Goal: Task Accomplishment & Management: Complete application form

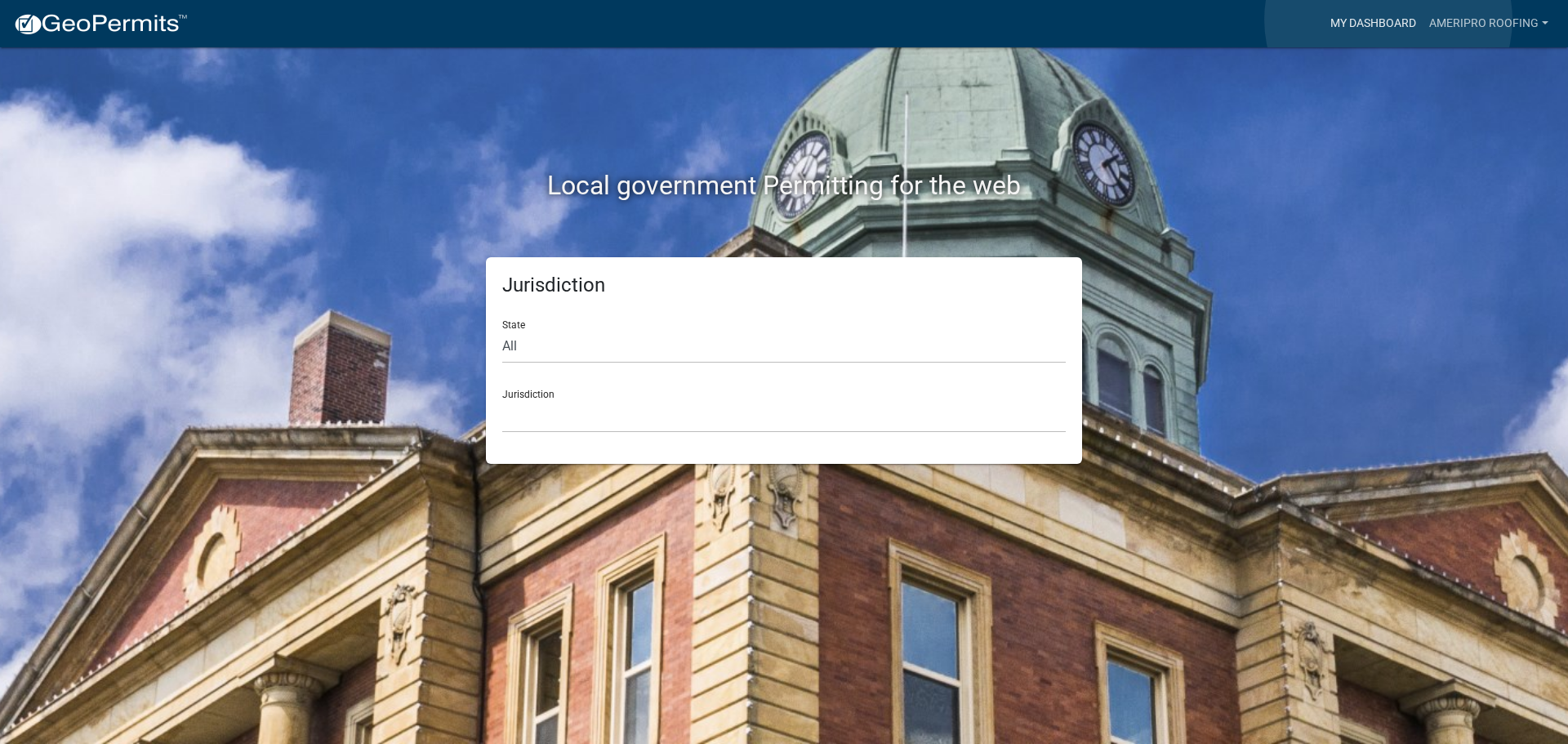
click at [1389, 20] on link "My Dashboard" at bounding box center [1373, 23] width 99 height 31
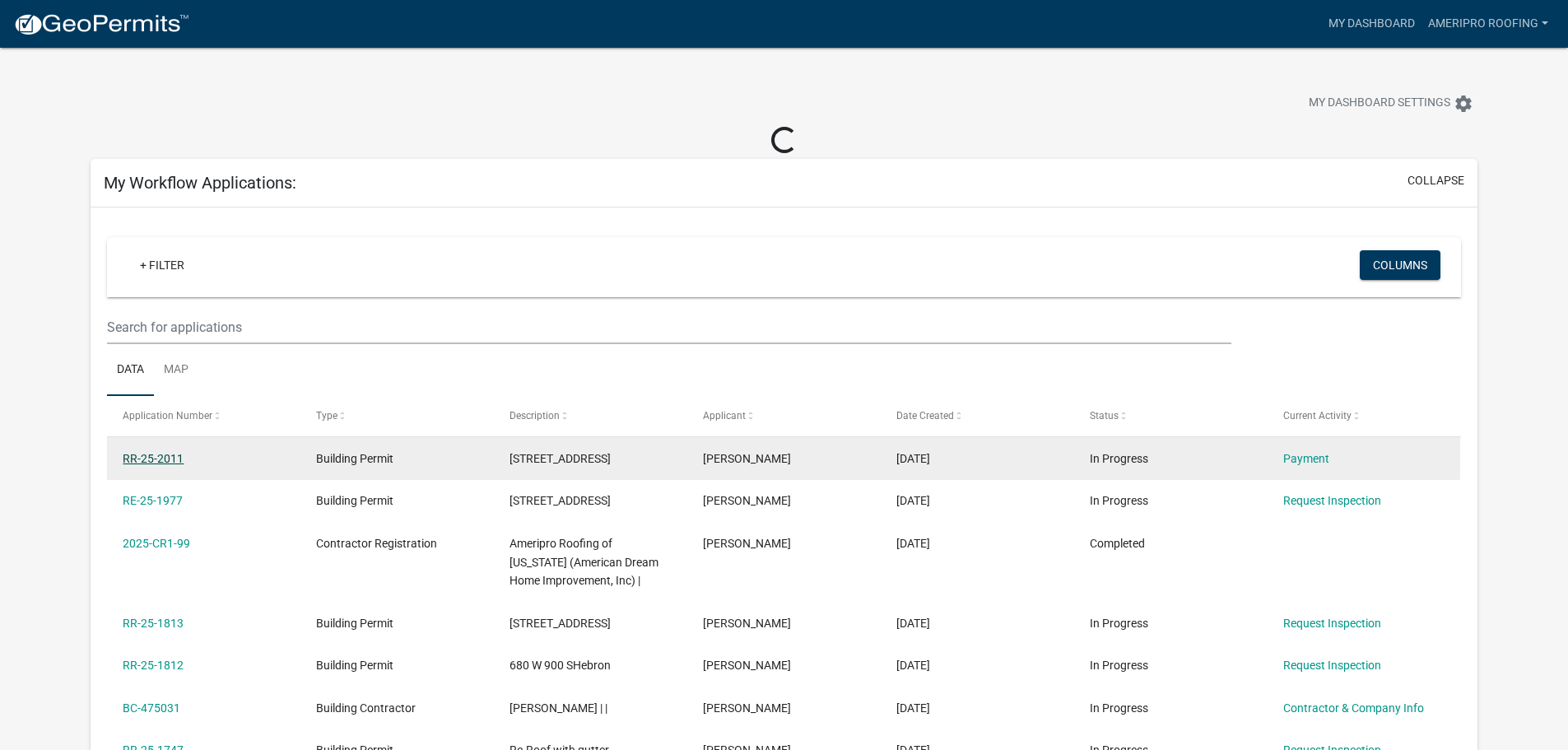
click at [139, 455] on link "RR-25-2011" at bounding box center [153, 459] width 61 height 13
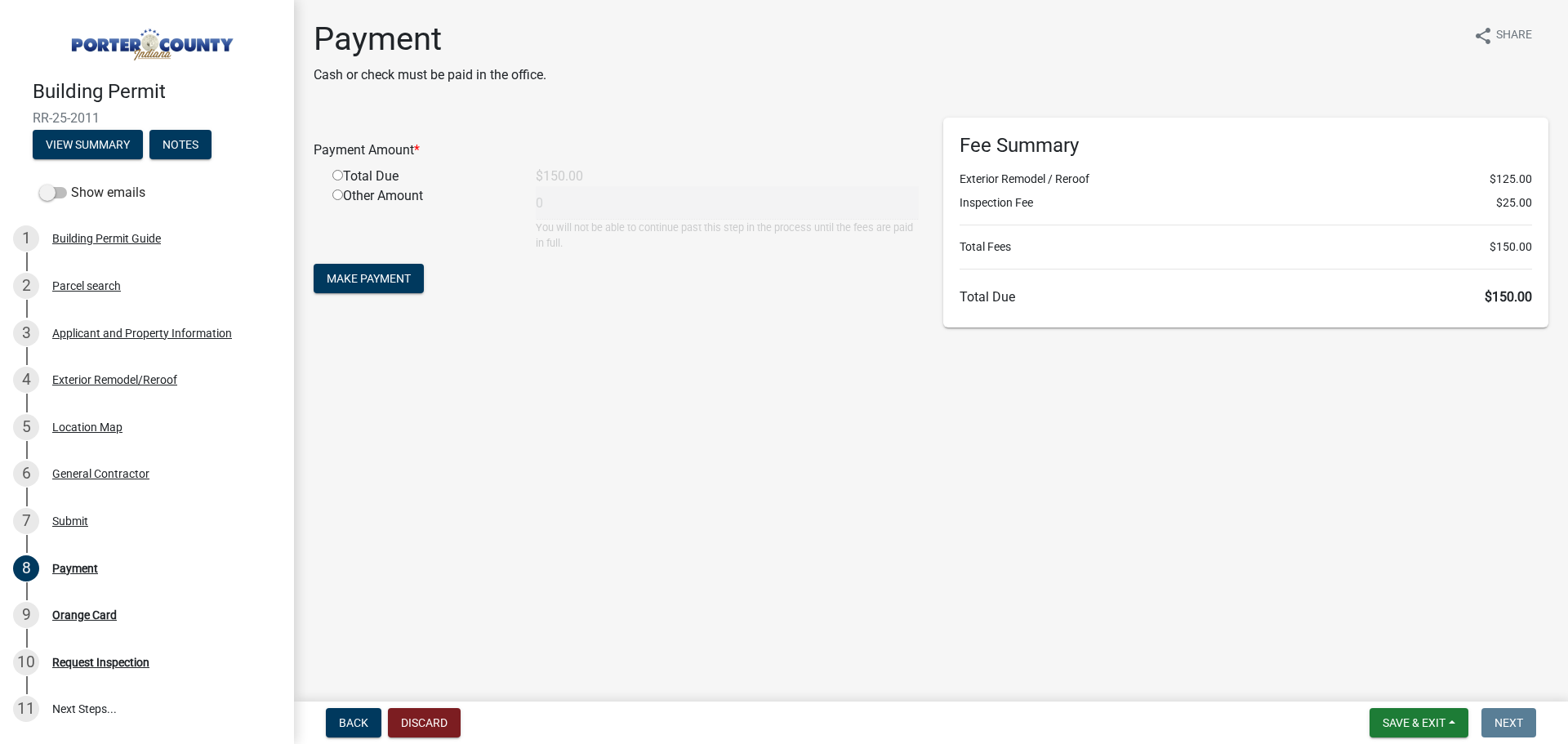
click at [339, 174] on input "radio" at bounding box center [337, 175] width 11 height 11
radio input "true"
type input "150"
click at [368, 281] on span "Make Payment" at bounding box center [368, 278] width 84 height 13
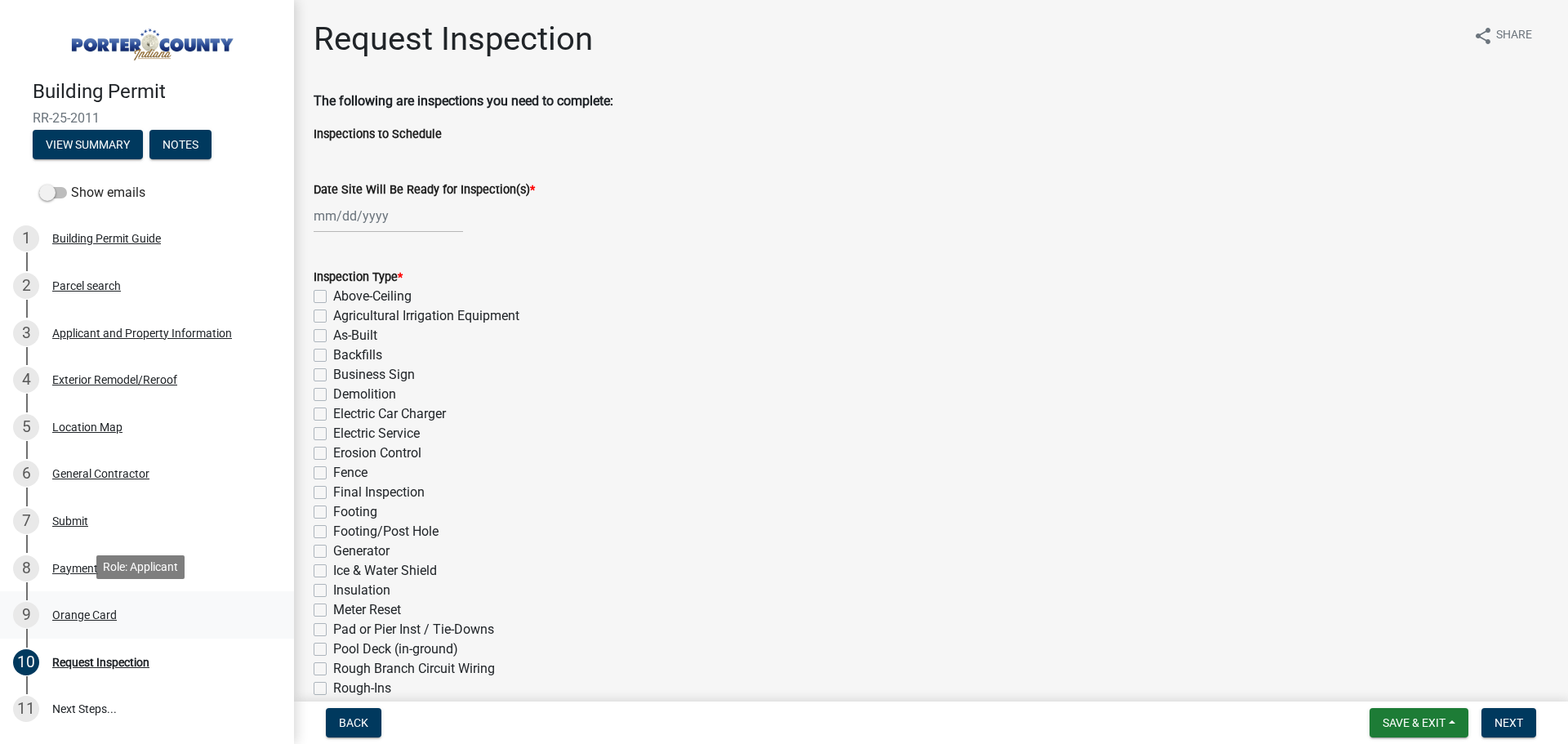
click at [81, 609] on div "Orange Card" at bounding box center [85, 615] width 65 height 12
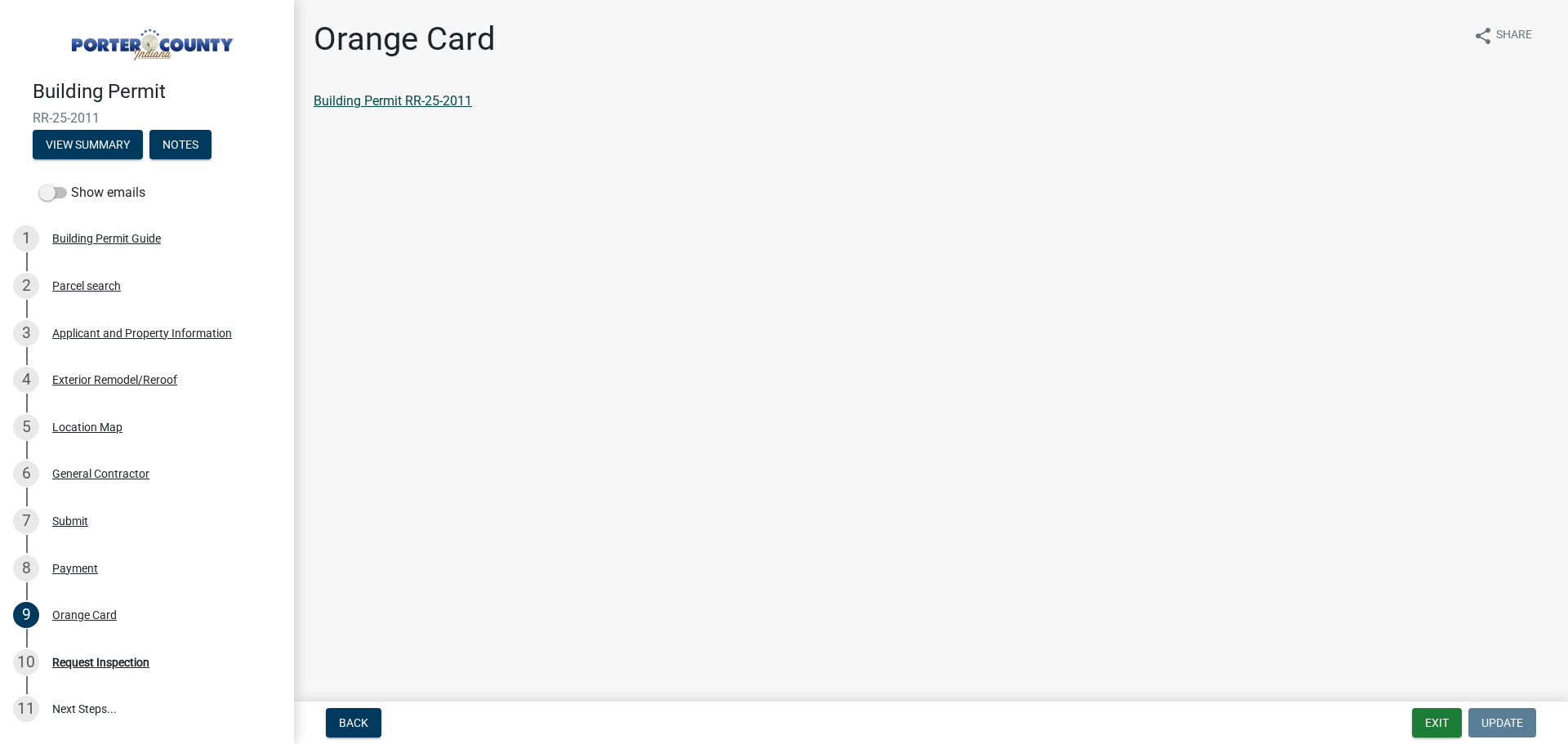
click at [355, 107] on link "Building Permit RR-25-2011" at bounding box center [393, 100] width 159 height 16
click at [67, 572] on div "8 Payment" at bounding box center [140, 568] width 255 height 26
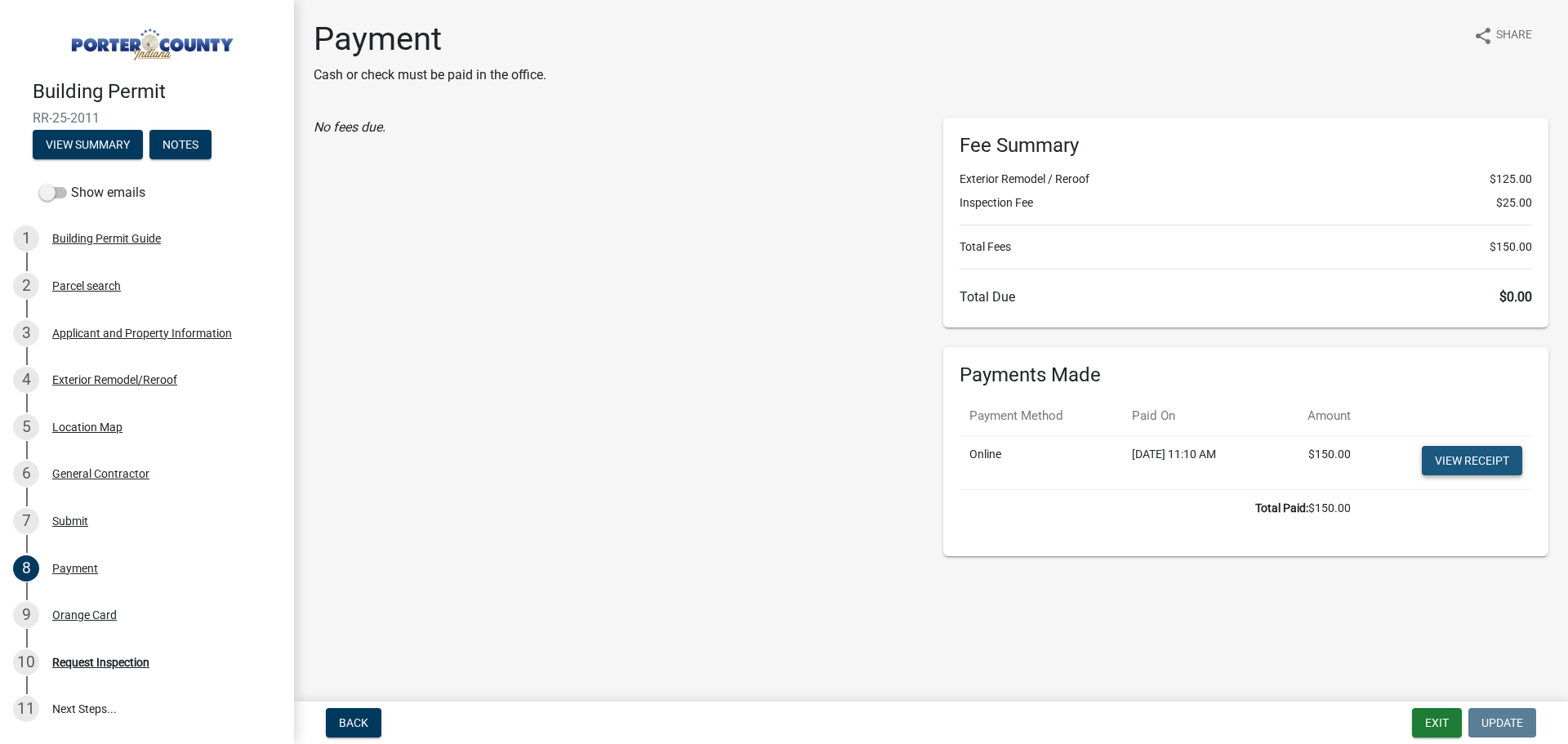
click at [1520, 472] on link "View receipt" at bounding box center [1472, 460] width 100 height 29
click at [154, 31] on img at bounding box center [149, 40] width 235 height 46
click at [1423, 713] on button "Exit" at bounding box center [1437, 722] width 50 height 29
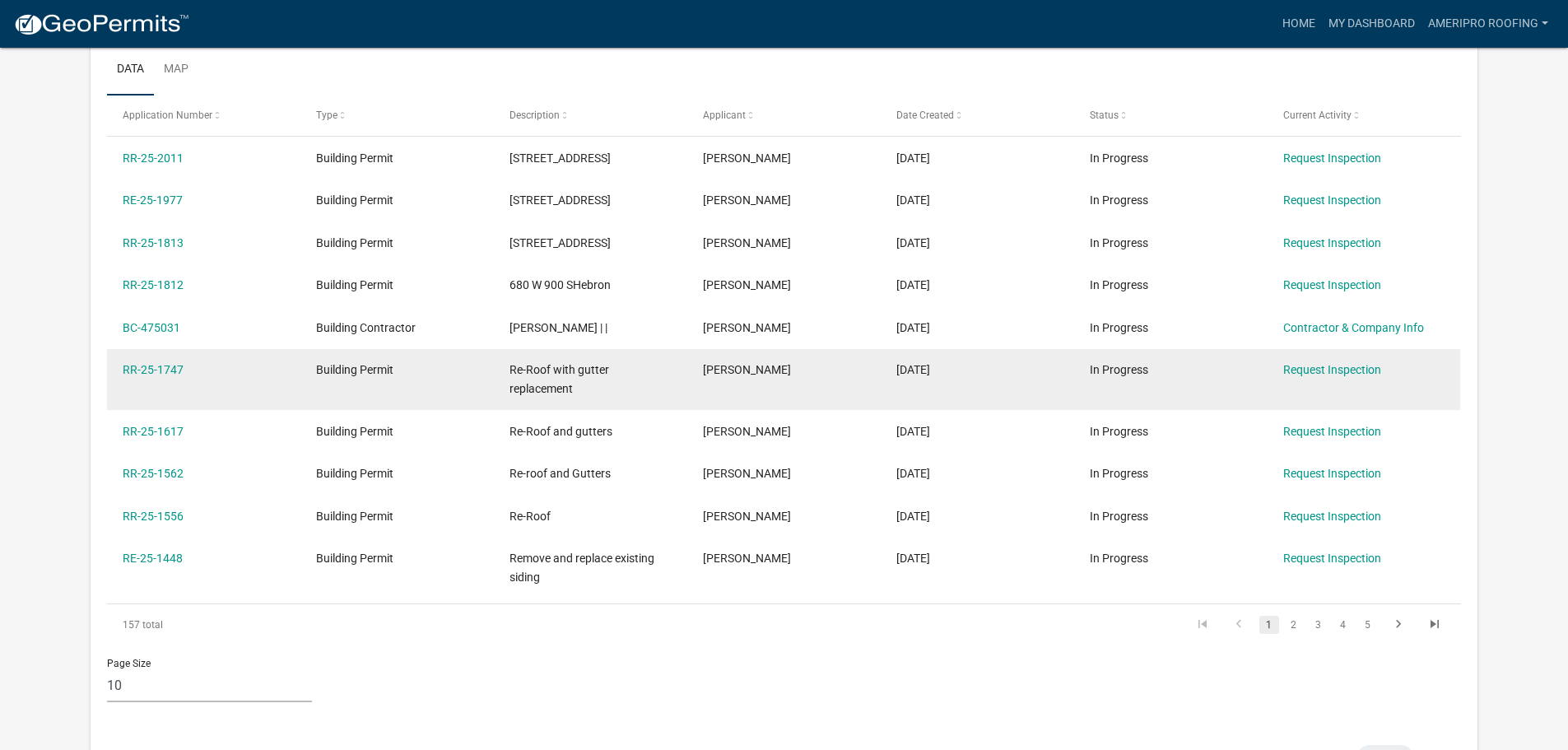
scroll to position [301, 0]
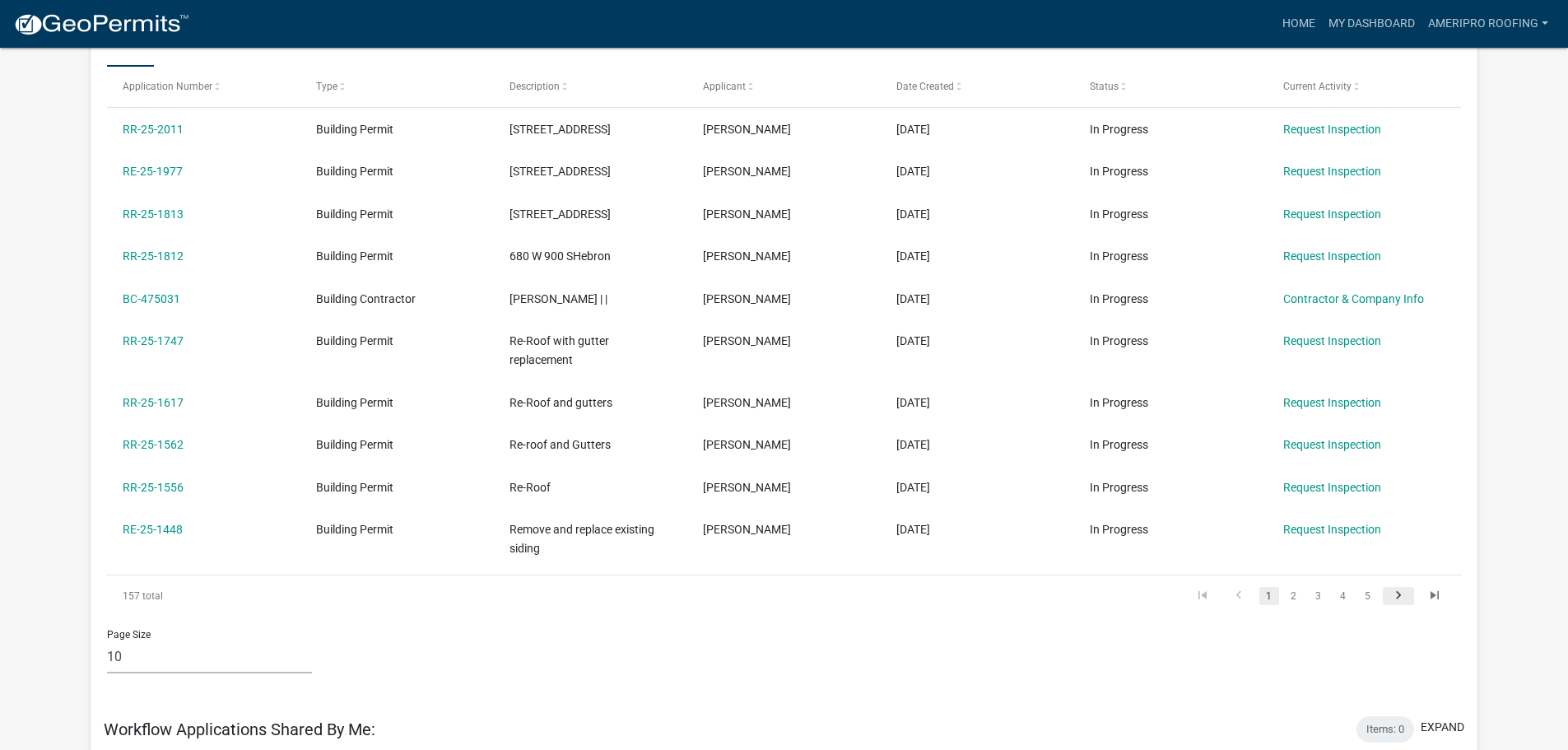
click at [1408, 608] on icon "go to next page" at bounding box center [1399, 598] width 22 height 20
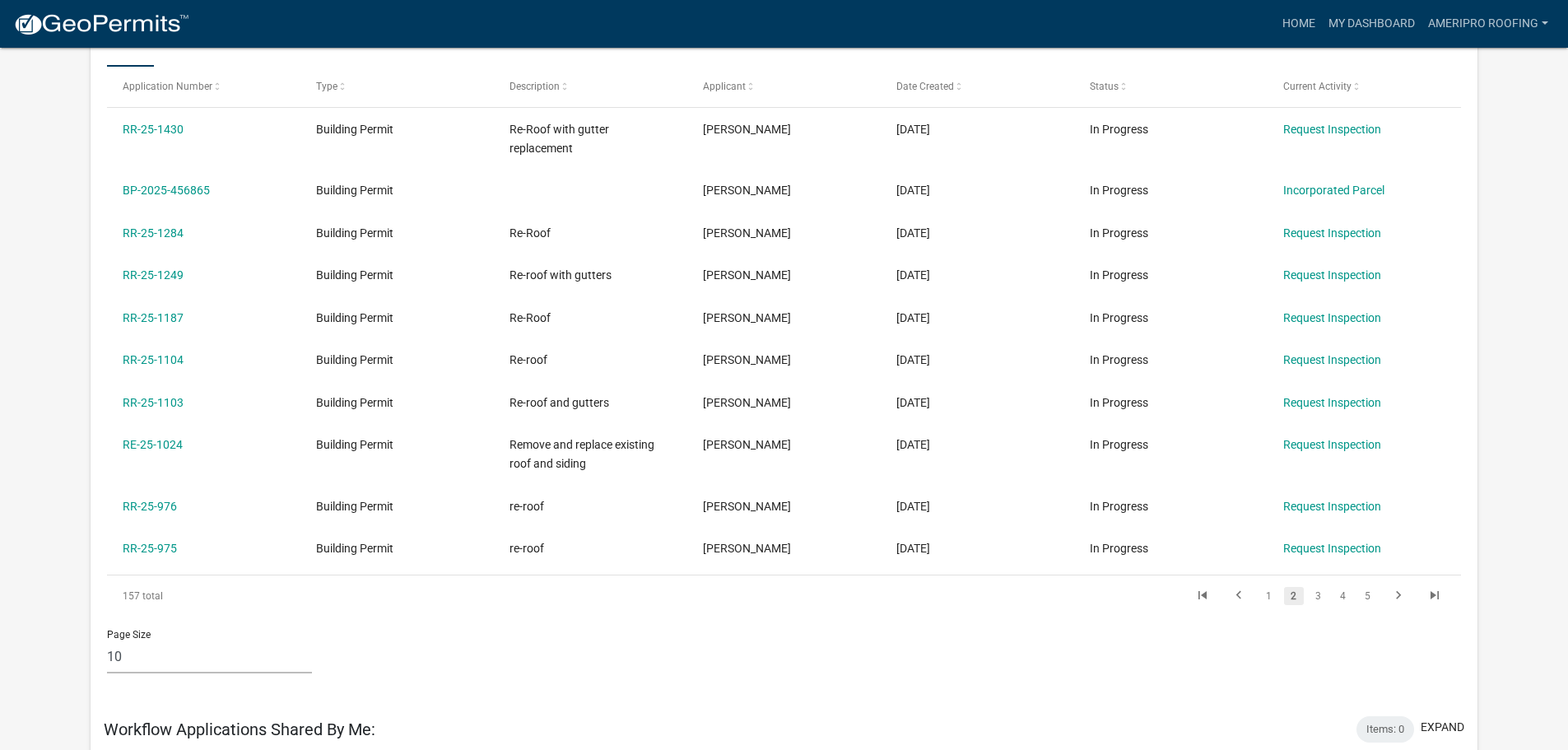
click at [1406, 618] on div "Page Size 10 25 50 100" at bounding box center [784, 652] width 1379 height 70
click at [1398, 604] on icon "go to next page" at bounding box center [1399, 598] width 22 height 20
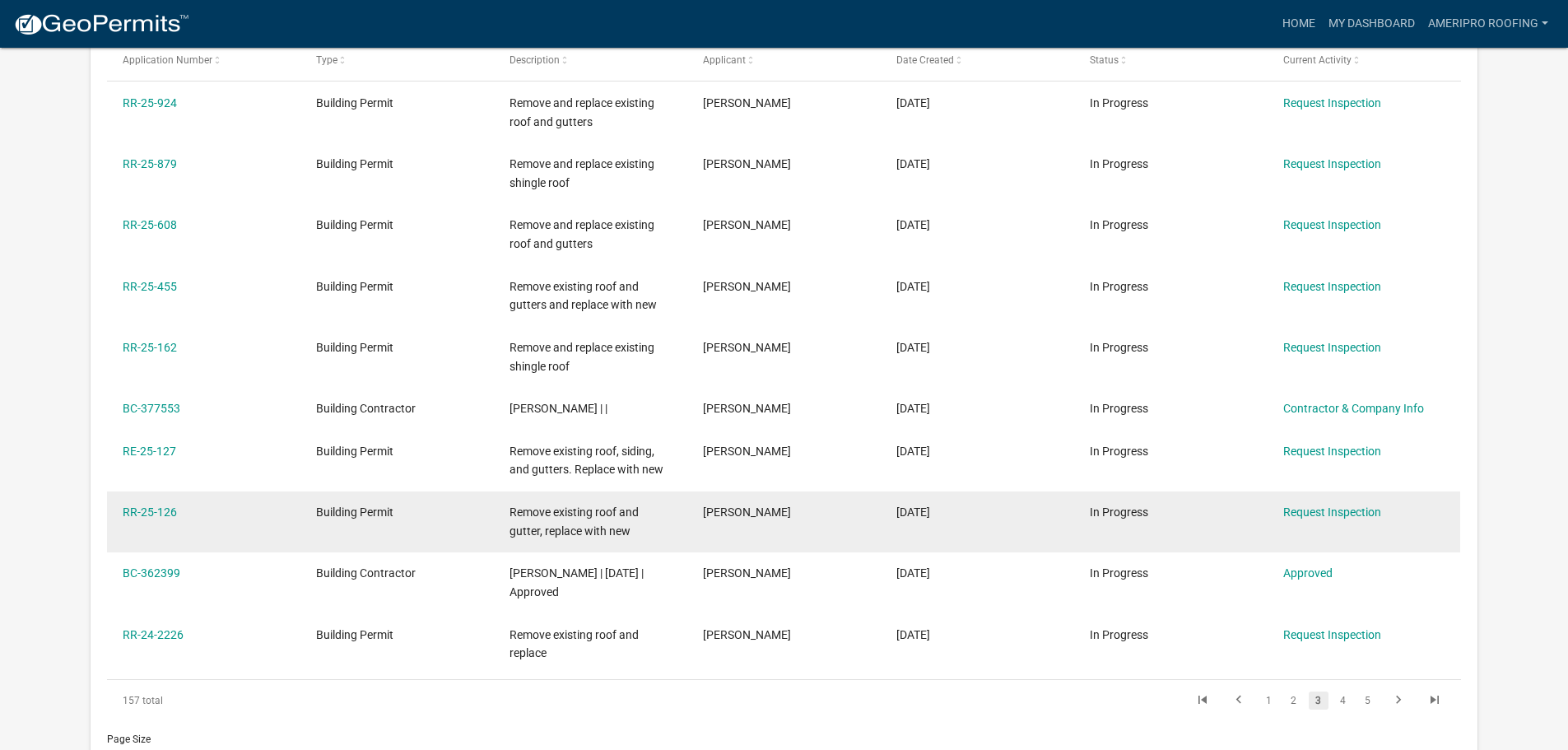
scroll to position [465, 0]
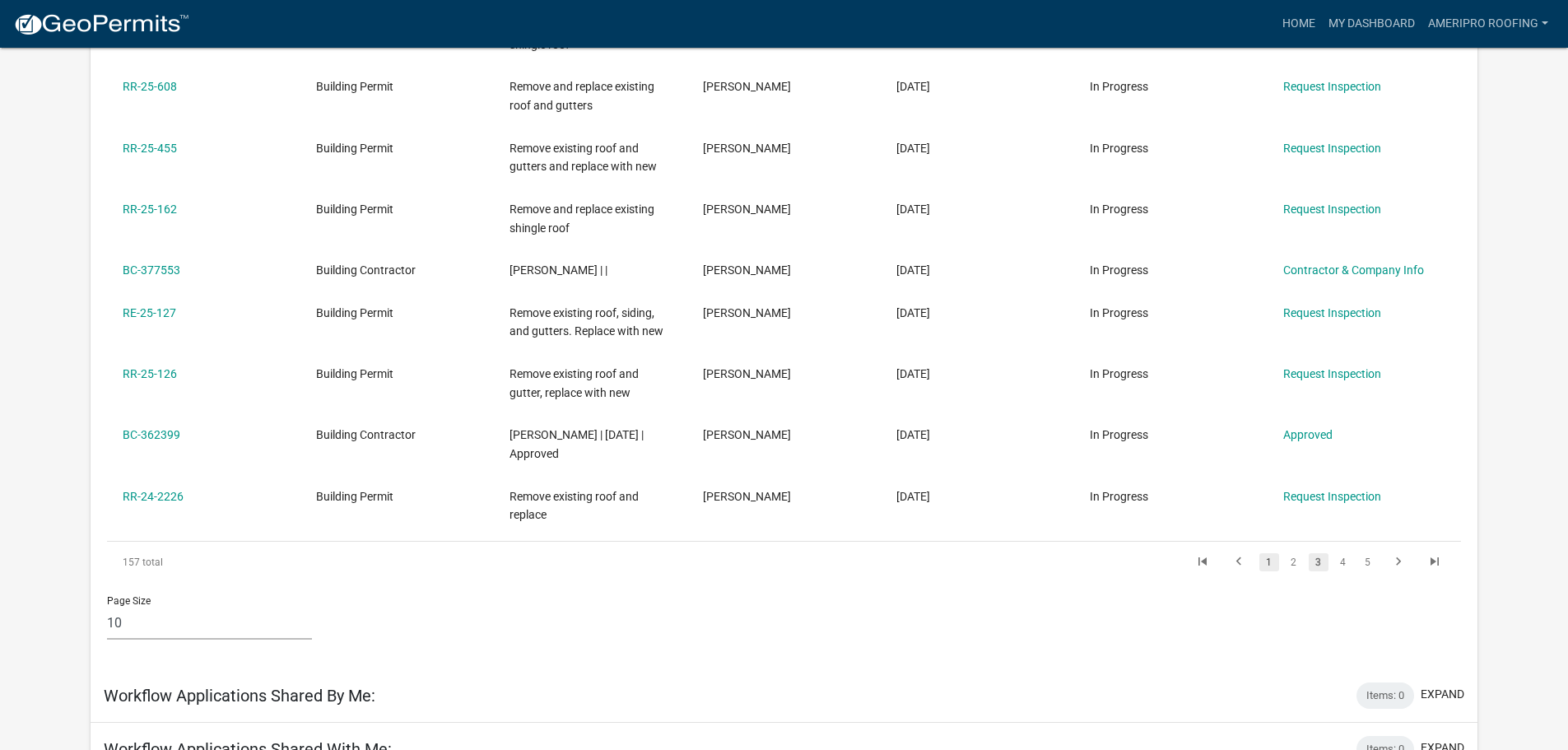
click at [1271, 568] on link "1" at bounding box center [1270, 562] width 20 height 18
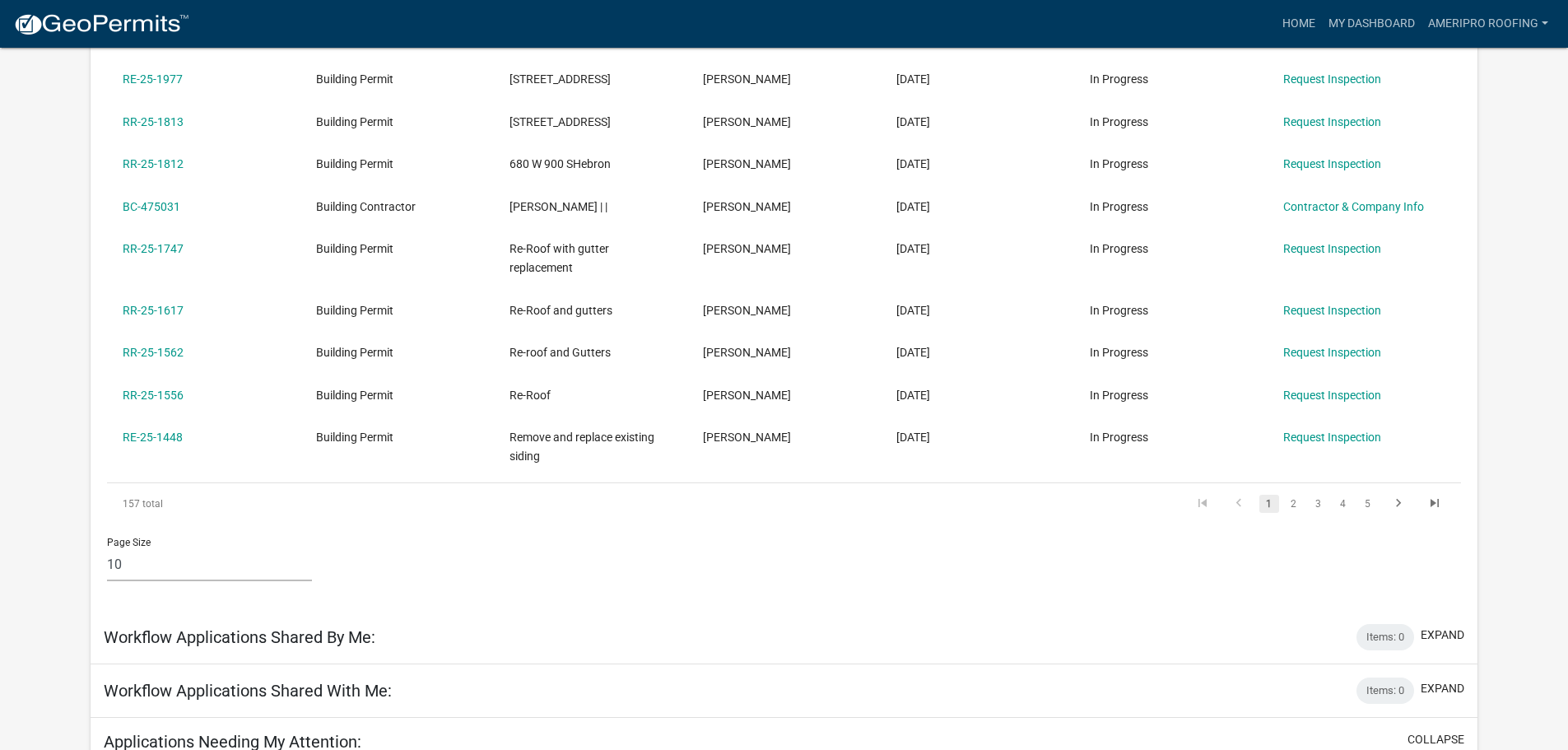
scroll to position [301, 0]
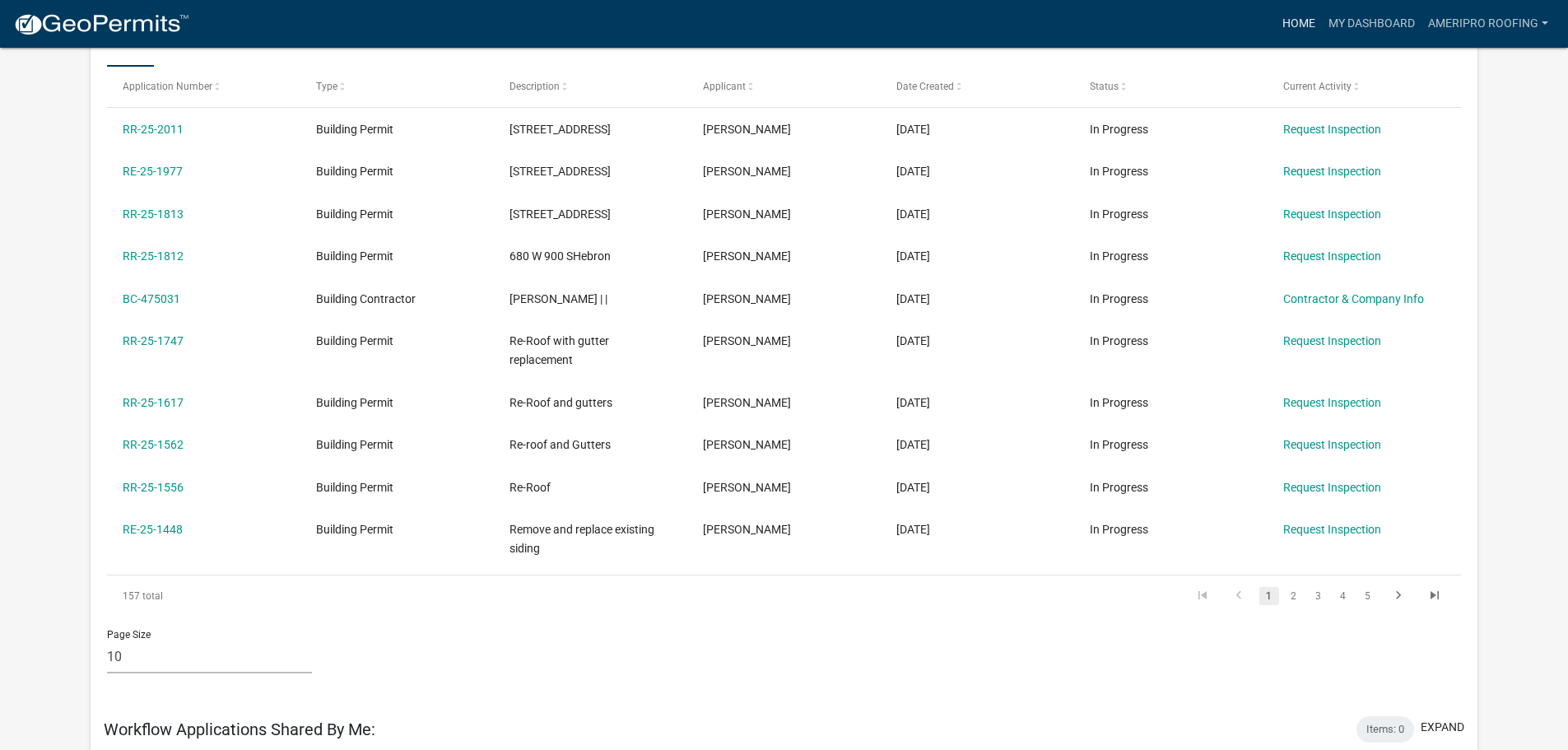
click at [1288, 31] on link "Home" at bounding box center [1298, 23] width 46 height 31
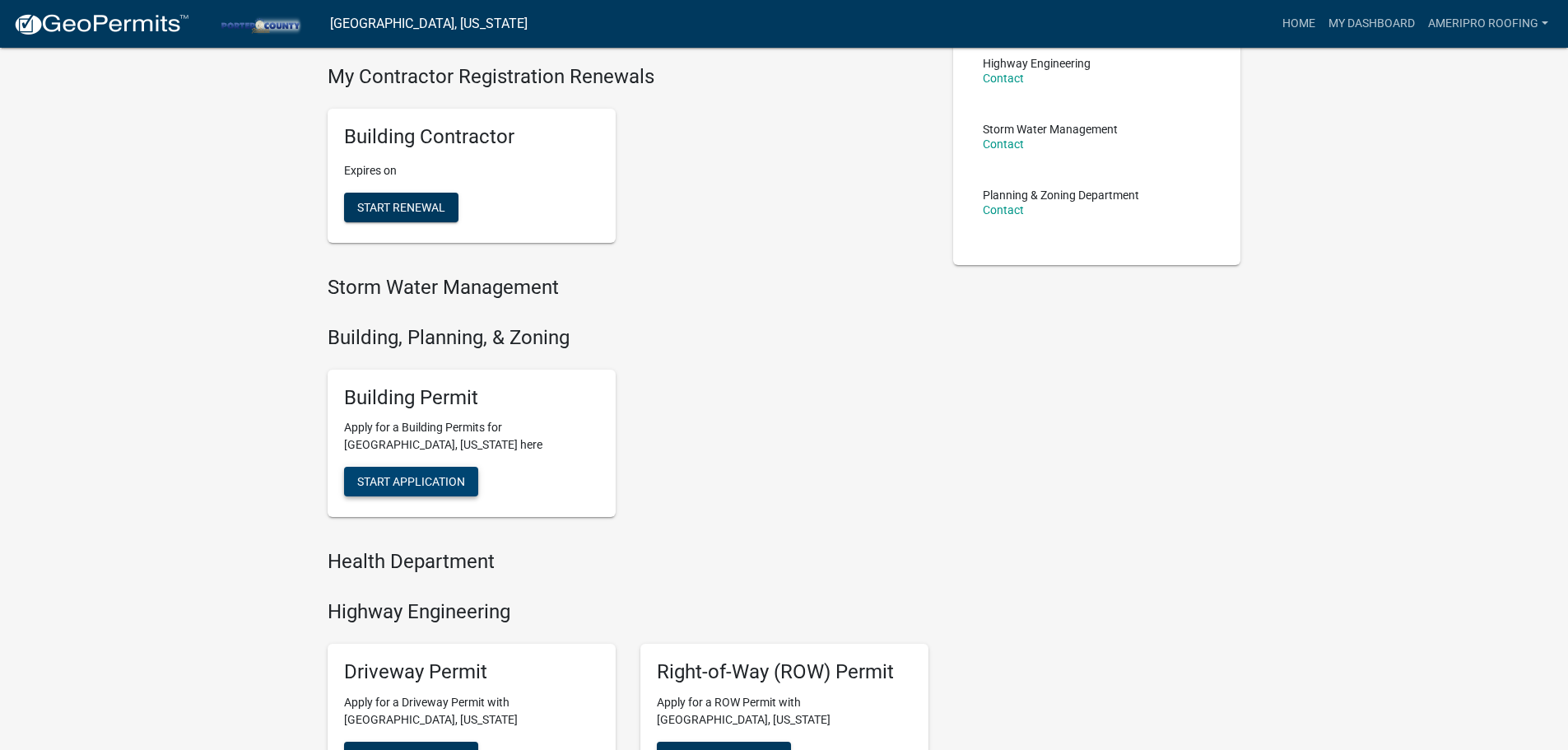
scroll to position [329, 0]
click at [446, 476] on span "Start Application" at bounding box center [411, 480] width 108 height 13
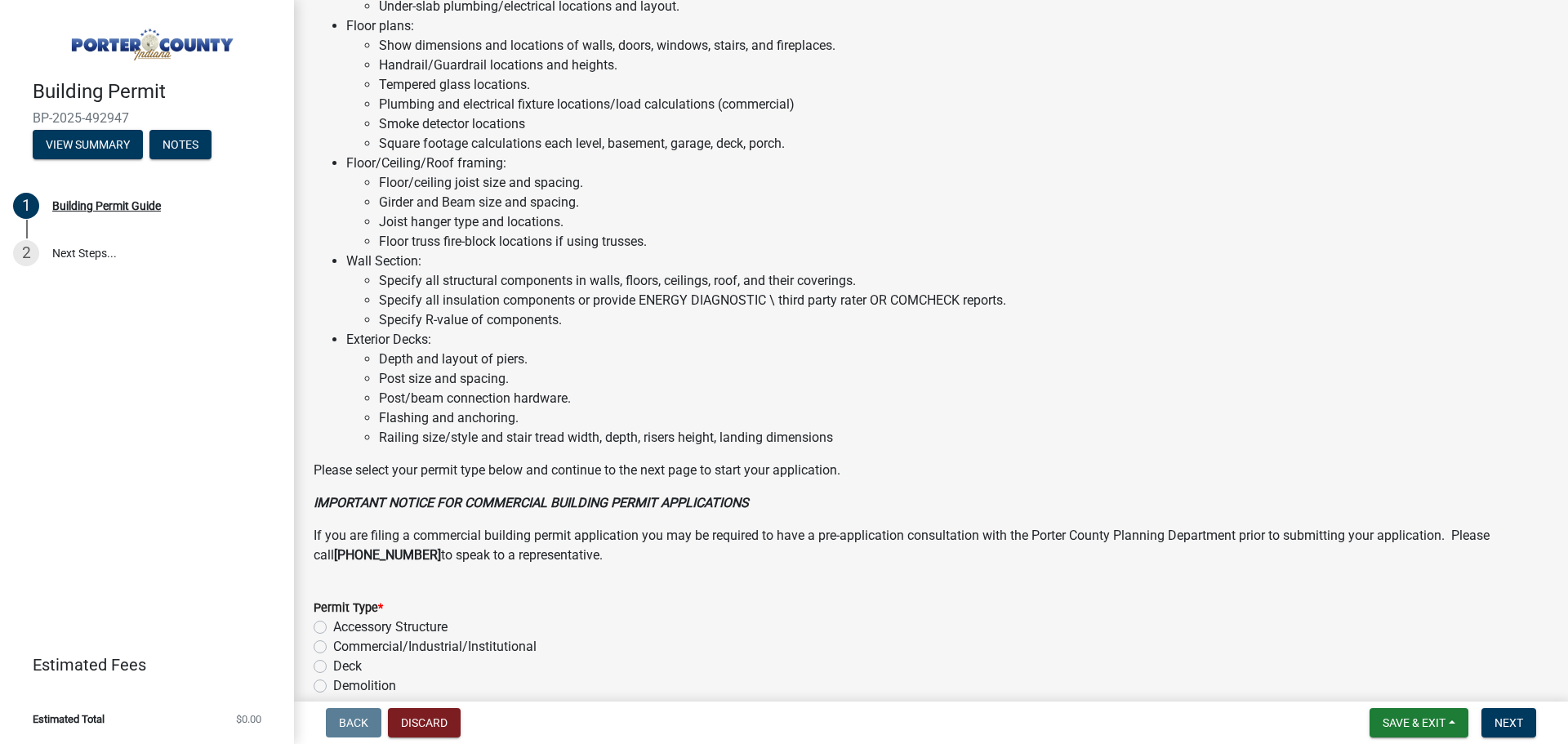
scroll to position [1104, 0]
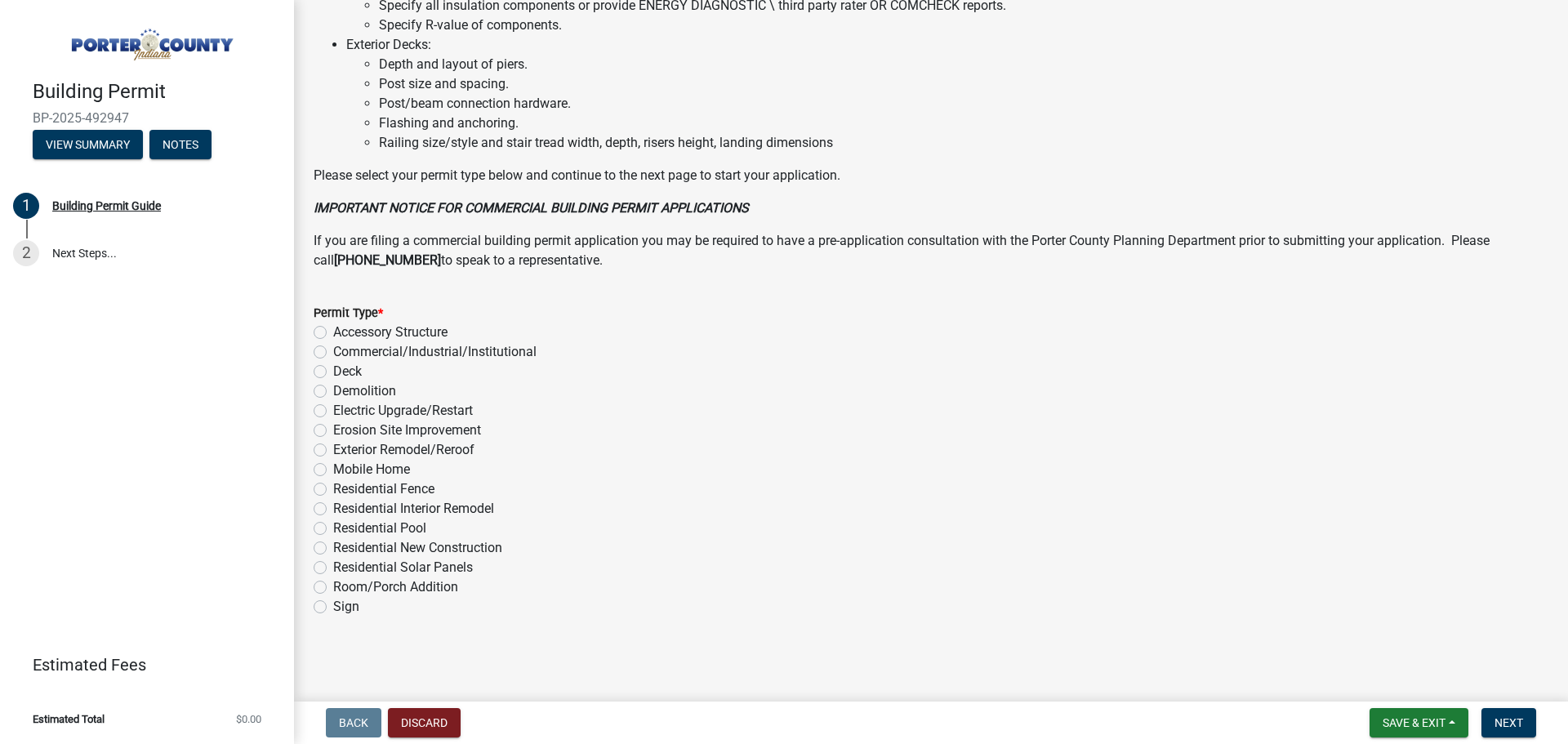
click at [333, 453] on label "Exterior Remodel/Reroof" at bounding box center [404, 450] width 141 height 20
click at [333, 451] on input "Exterior Remodel/Reroof" at bounding box center [338, 445] width 11 height 11
radio input "true"
click at [1527, 717] on button "Next" at bounding box center [1509, 722] width 55 height 29
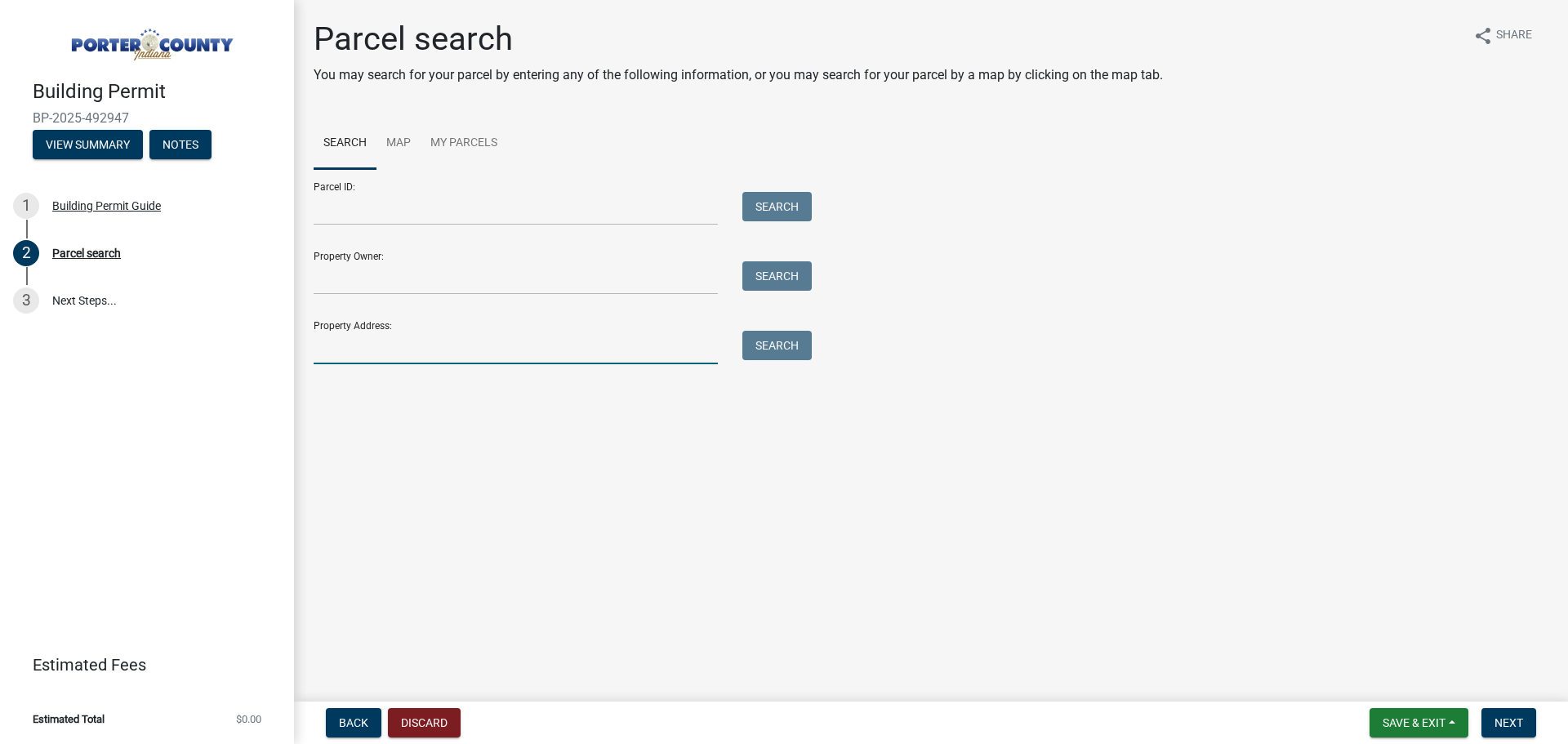
click at [429, 333] on input "Property Address:" at bounding box center [516, 347] width 404 height 33
type input "4802 knollwood"
click at [801, 350] on button "Search" at bounding box center [777, 345] width 70 height 29
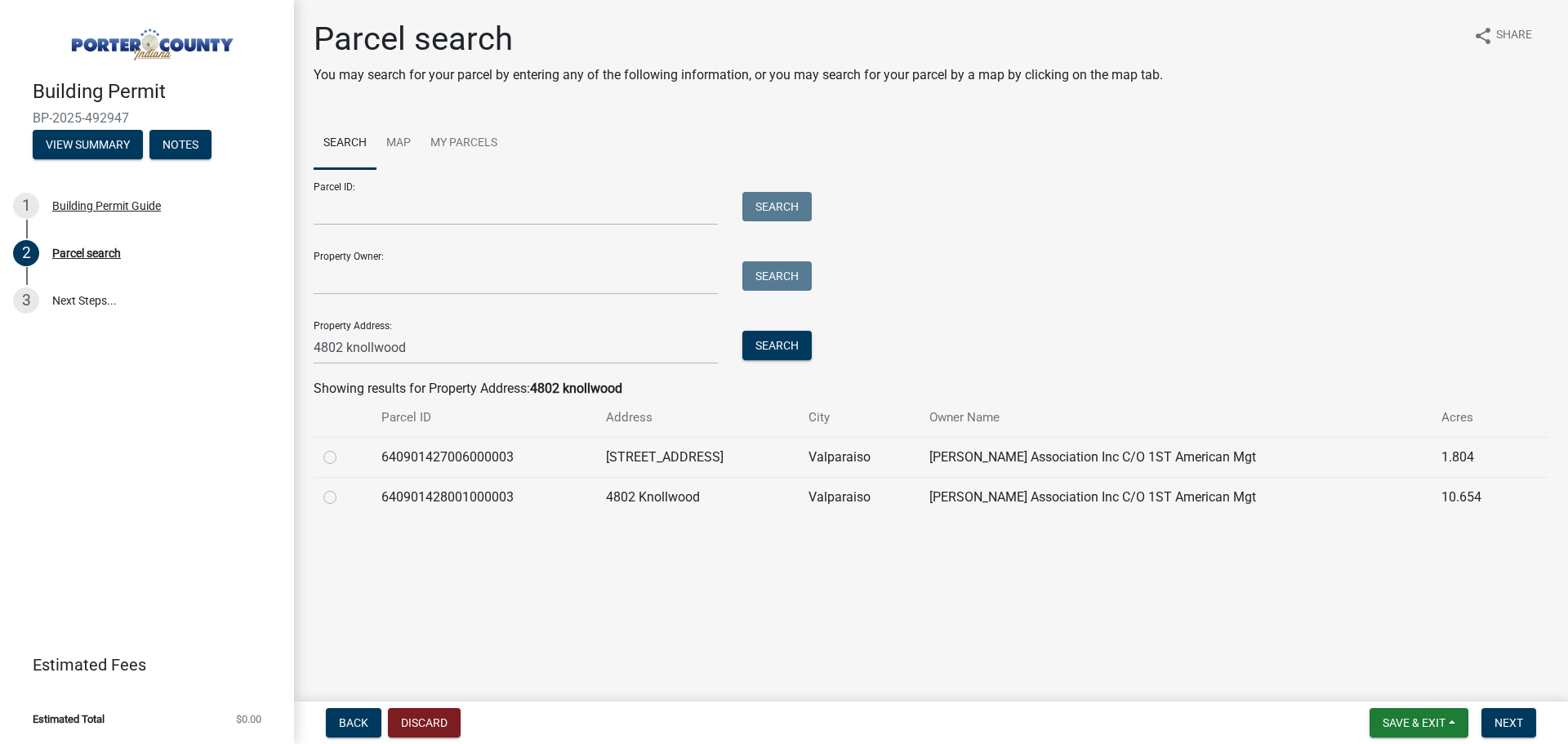
click at [343, 448] on label at bounding box center [343, 448] width 0 height 0
click at [343, 458] on input "radio" at bounding box center [348, 453] width 11 height 11
radio input "true"
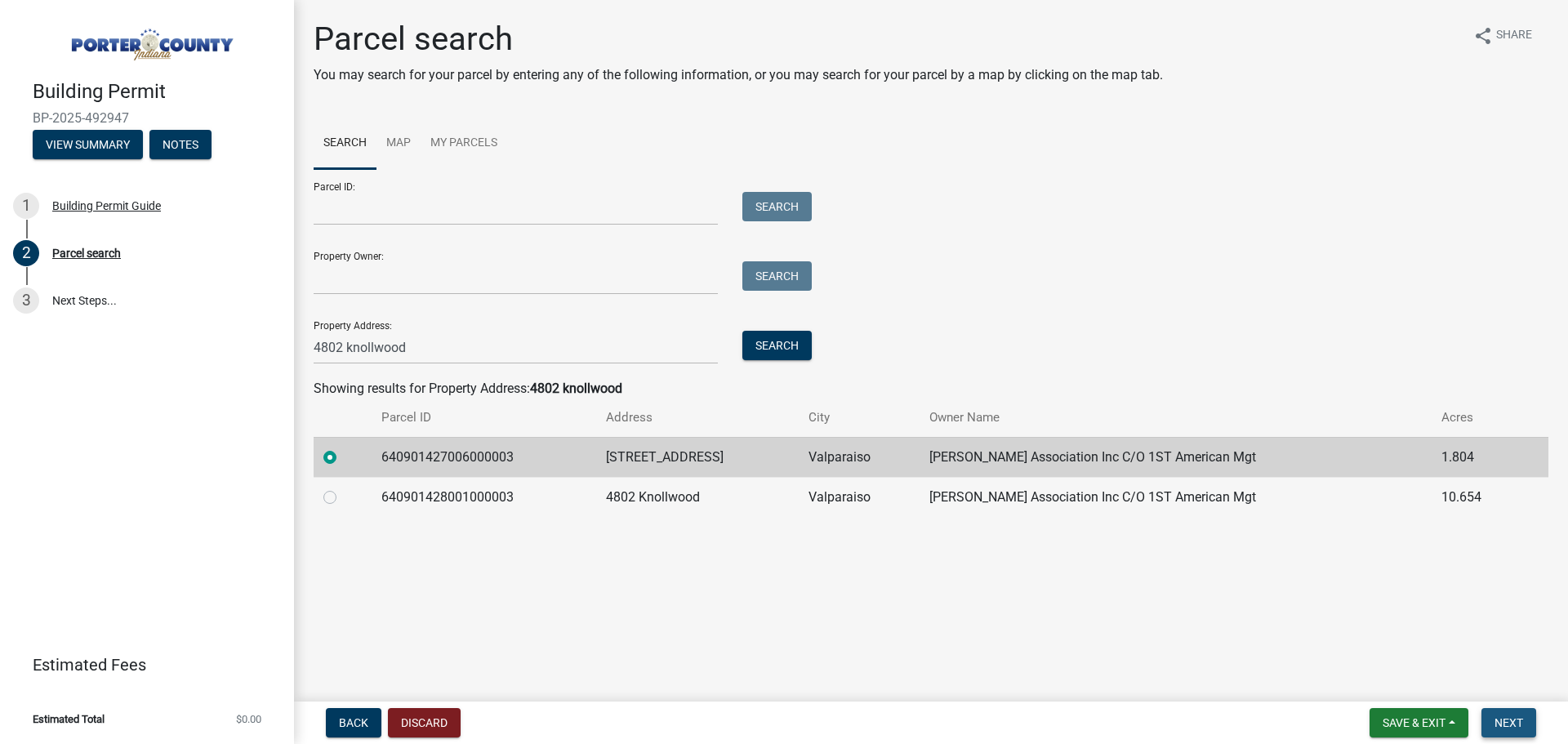
click at [1505, 718] on span "Next" at bounding box center [1509, 722] width 28 height 13
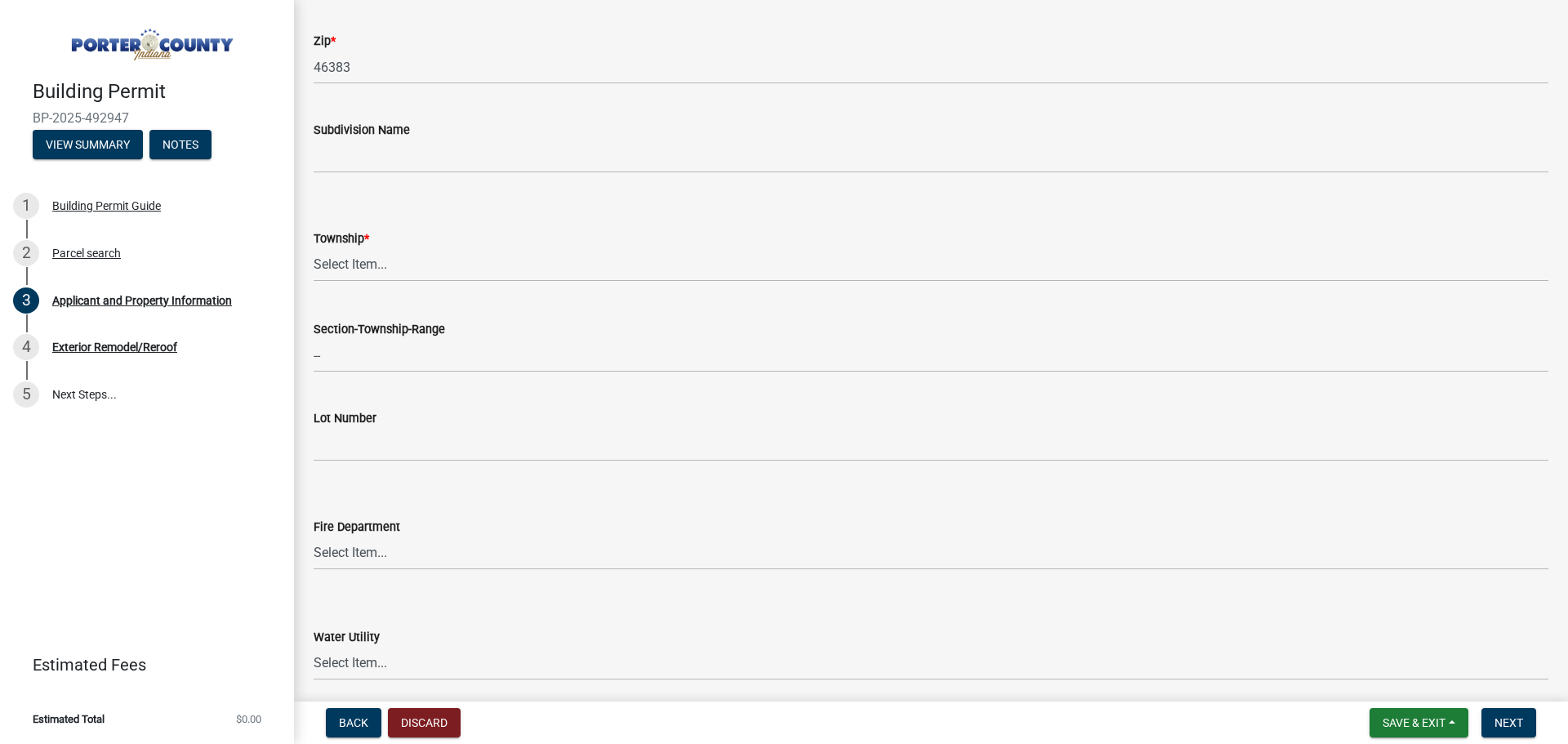
scroll to position [571, 0]
click at [448, 259] on select "Select Item... Boone Center Jackson Liberty Morgan Pine Pleasant Portage Porter…" at bounding box center [931, 260] width 1235 height 33
click at [314, 243] on select "Select Item... Boone Center Jackson Liberty Morgan Pine Pleasant Portage Porter…" at bounding box center [931, 260] width 1235 height 33
select select "42deca87-6946-4ced-a5f6-3d6cc7cfc8d2"
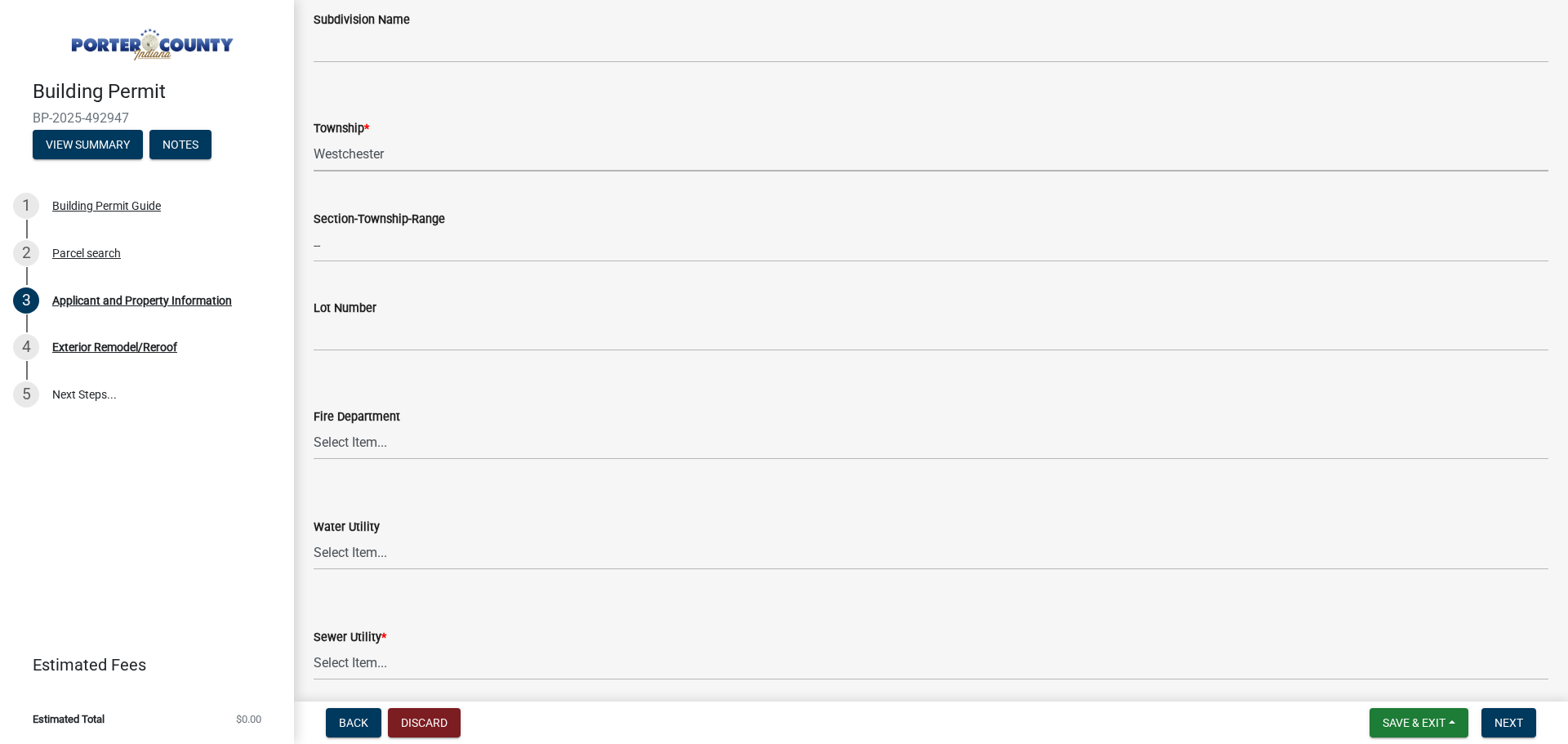
scroll to position [1061, 0]
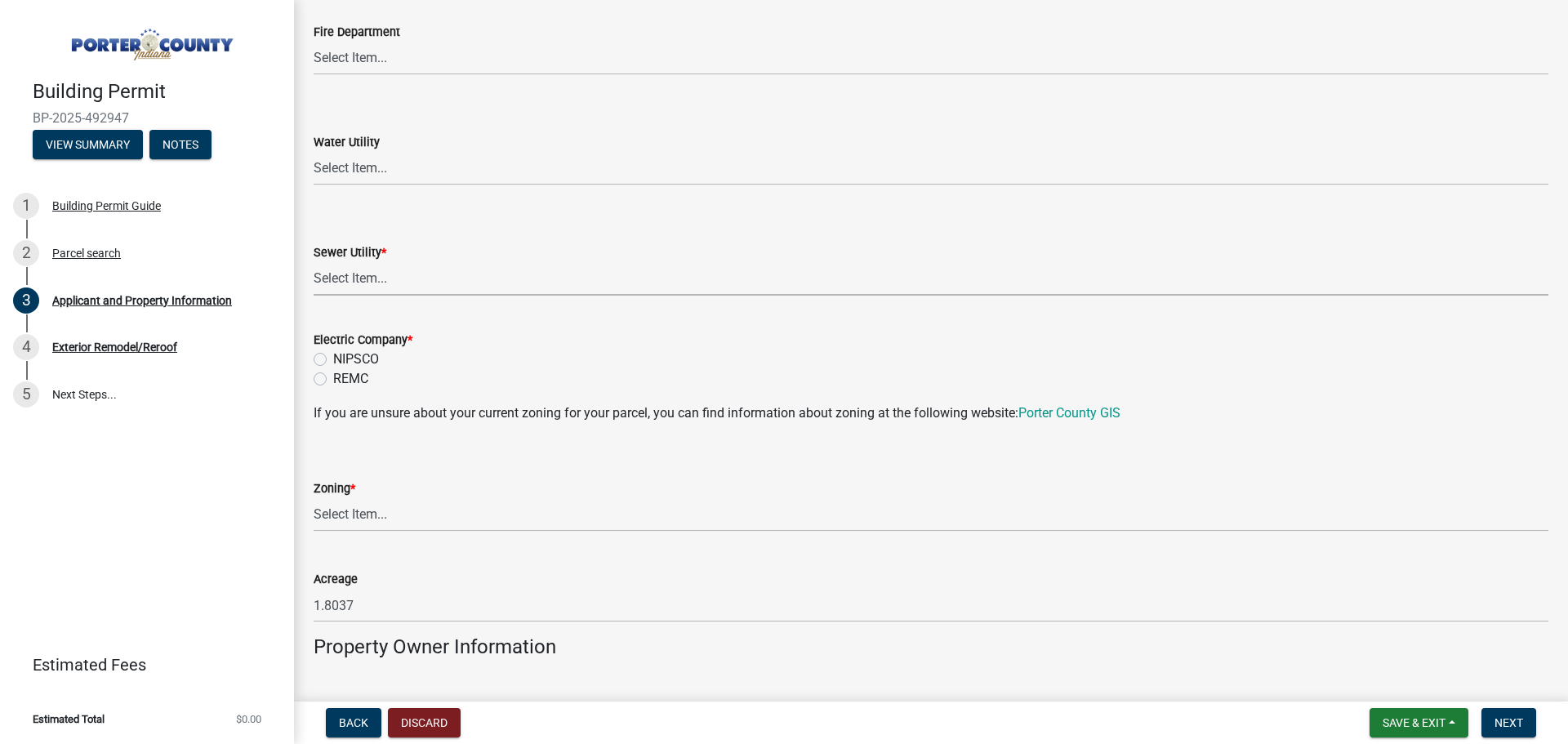
click at [407, 281] on select "Select Item... Aqua Indiana Inc Damon Run Falling Waters Lake Eliza - LEACD Nat…" at bounding box center [931, 279] width 1235 height 33
click at [314, 262] on select "Select Item... Aqua Indiana Inc Damon Run Falling Waters Lake Eliza - LEACD Nat…" at bounding box center [931, 279] width 1235 height 33
select select "01d57b5a-7eb0-4072-b175-354c87f771f4"
click at [333, 355] on label "NIPSCO" at bounding box center [355, 360] width 46 height 20
click at [333, 355] on input "NIPSCO" at bounding box center [338, 355] width 11 height 11
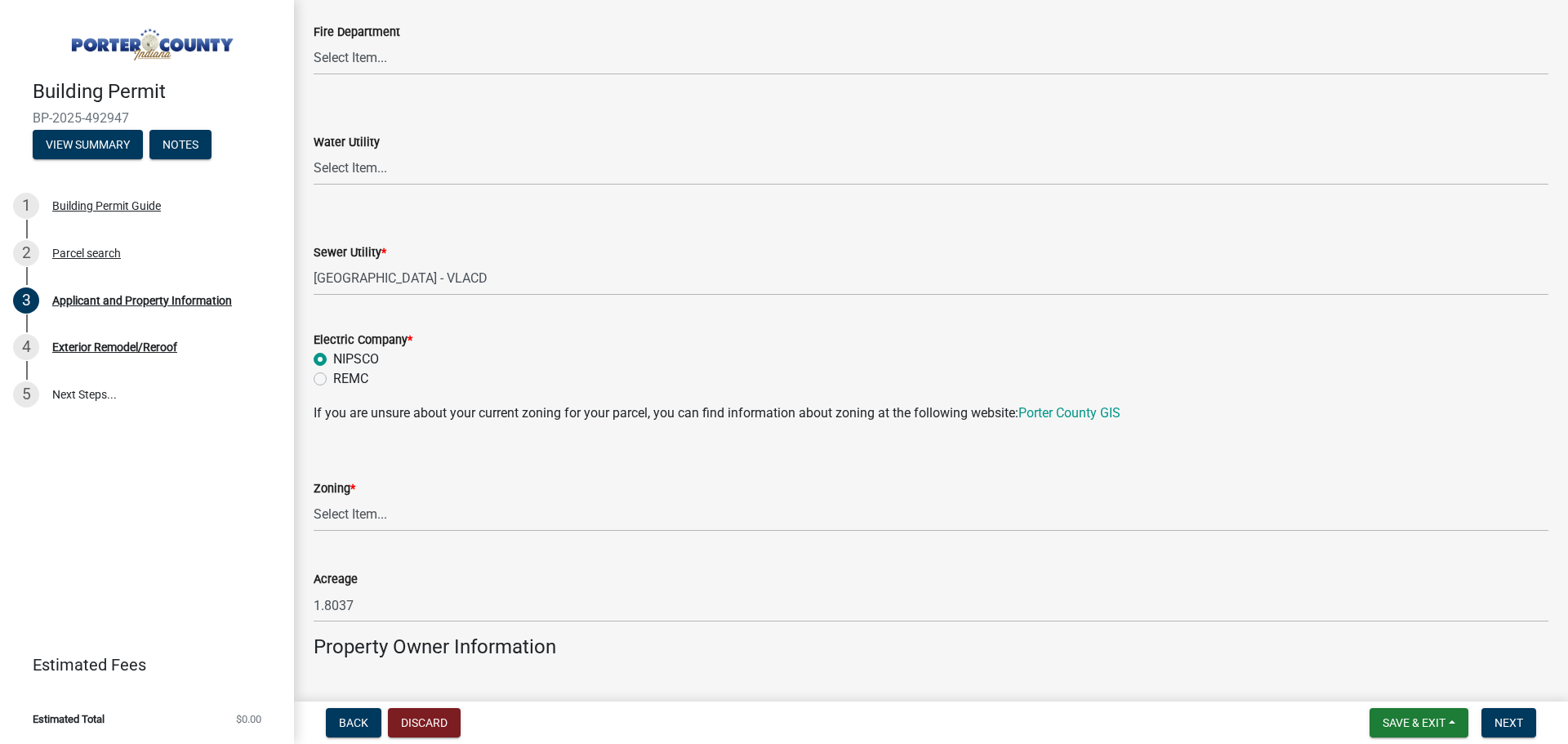
radio input "true"
click at [393, 520] on select "Select Item... A1 A2 CH CM CN I1 I2 I3 IN MP OT P1 P2 PUD R1 R2 R3 R4 RL RR" at bounding box center [931, 515] width 1235 height 33
click at [314, 498] on select "Select Item... A1 A2 CH CM CN I1 I2 I3 IN MP OT P1 P2 PUD R1 R2 R3 R4 RL RR" at bounding box center [931, 515] width 1235 height 33
select select "271bd504-2c49-4a3f-937e-0db1d3436bac"
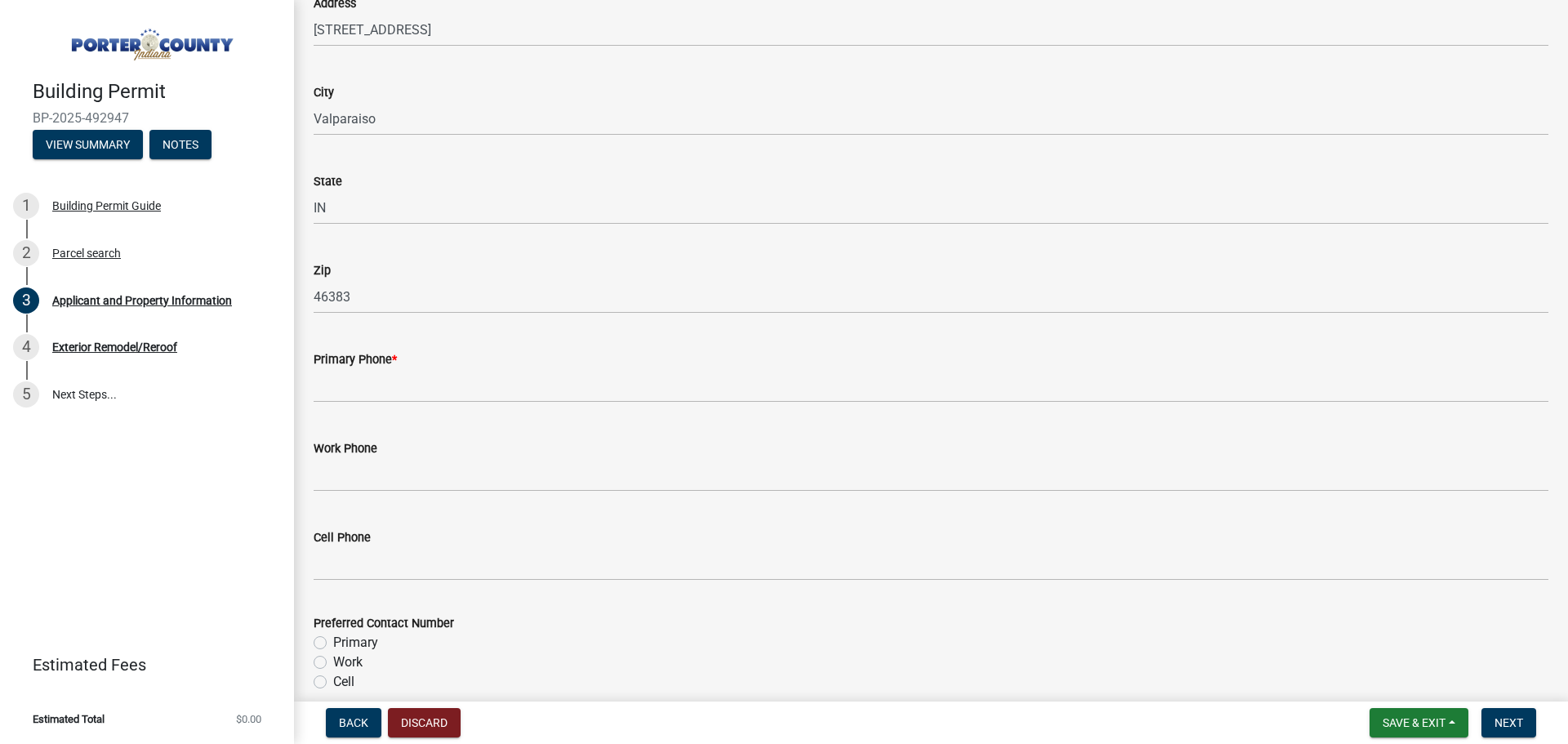
scroll to position [1960, 0]
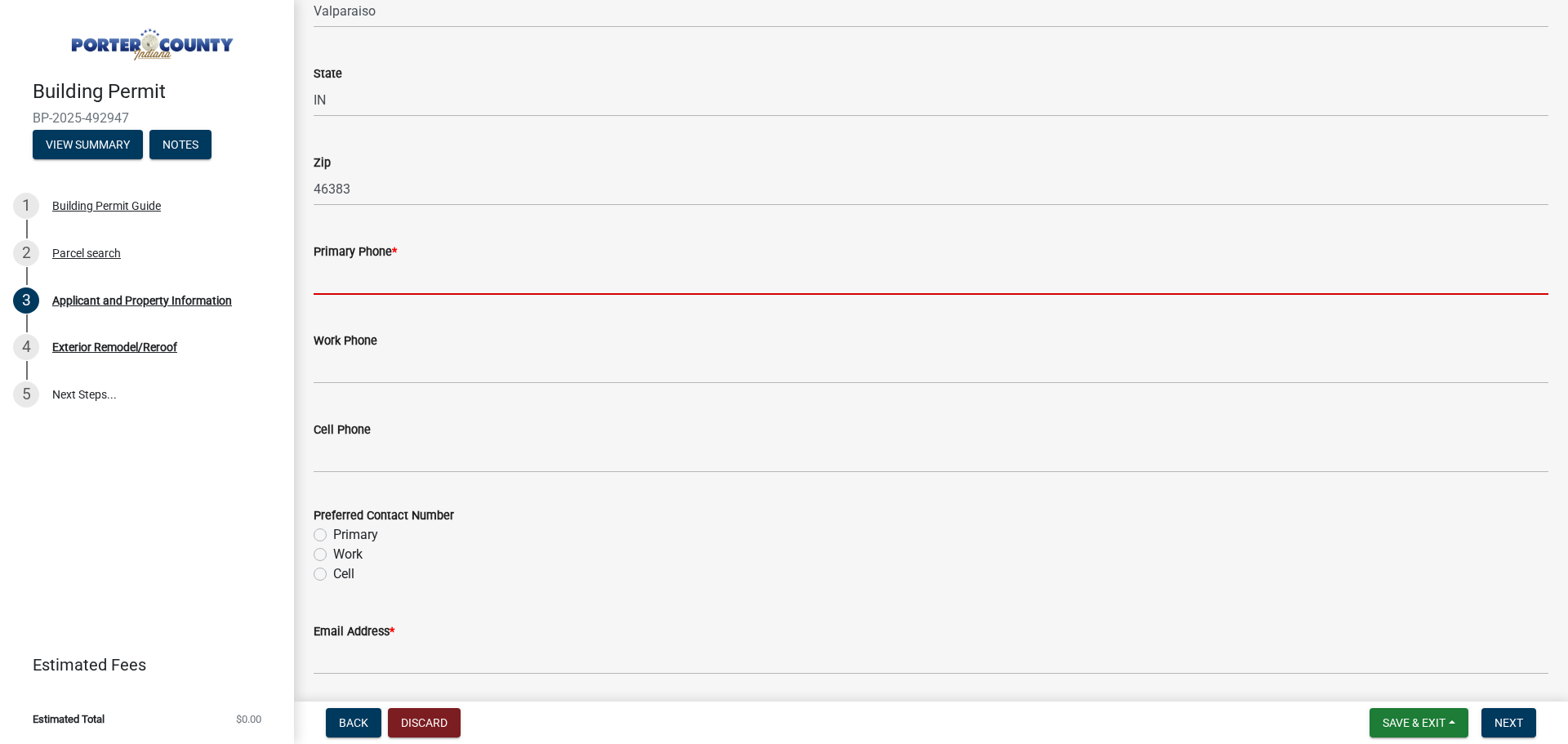
click at [615, 268] on input "Primary Phone *" at bounding box center [931, 278] width 1235 height 33
paste input "(219) 263-9438"
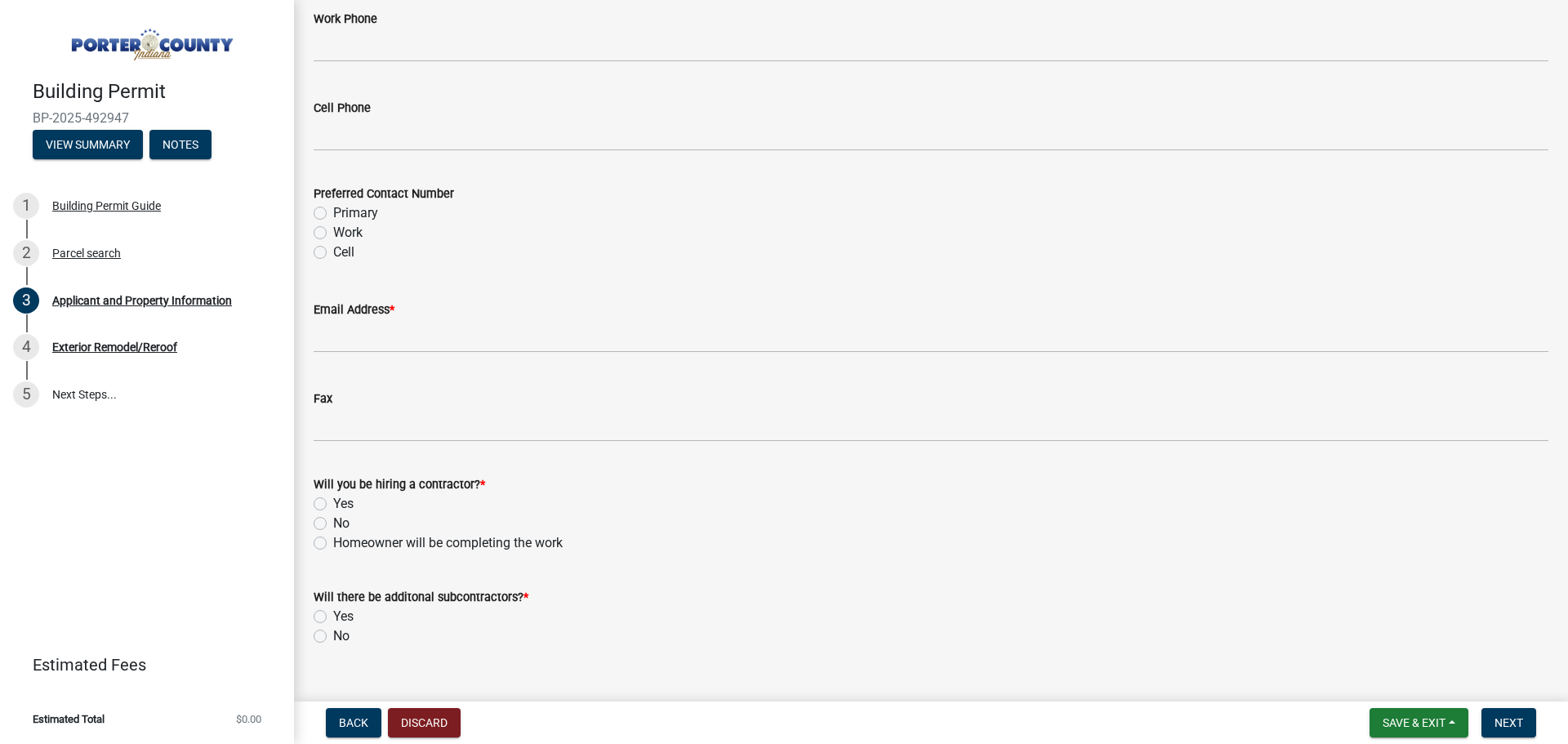
scroll to position [2286, 0]
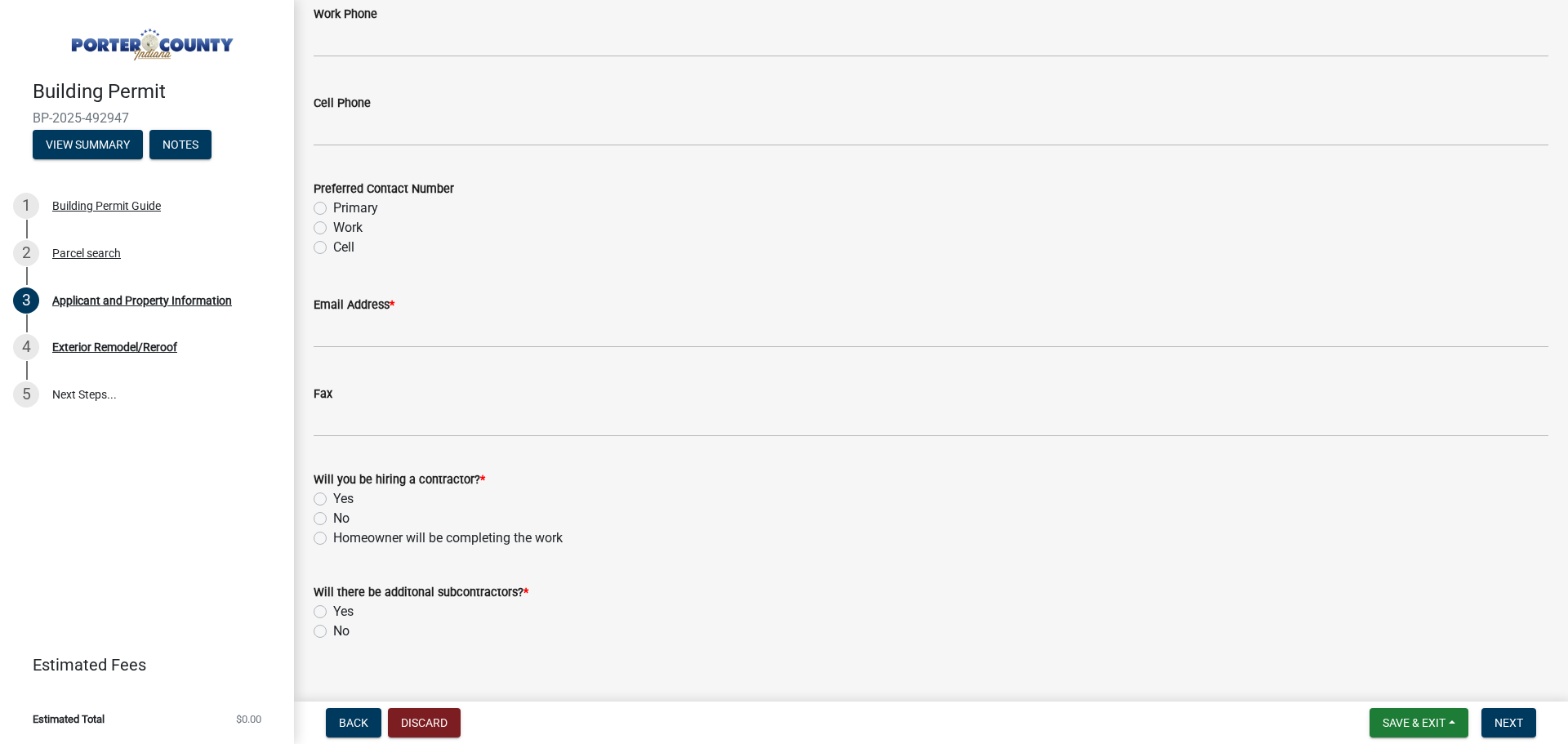
type input "(219) 263-9438"
click at [333, 209] on label "Primary" at bounding box center [355, 208] width 45 height 20
click at [333, 209] on input "Primary" at bounding box center [338, 203] width 11 height 11
radio input "true"
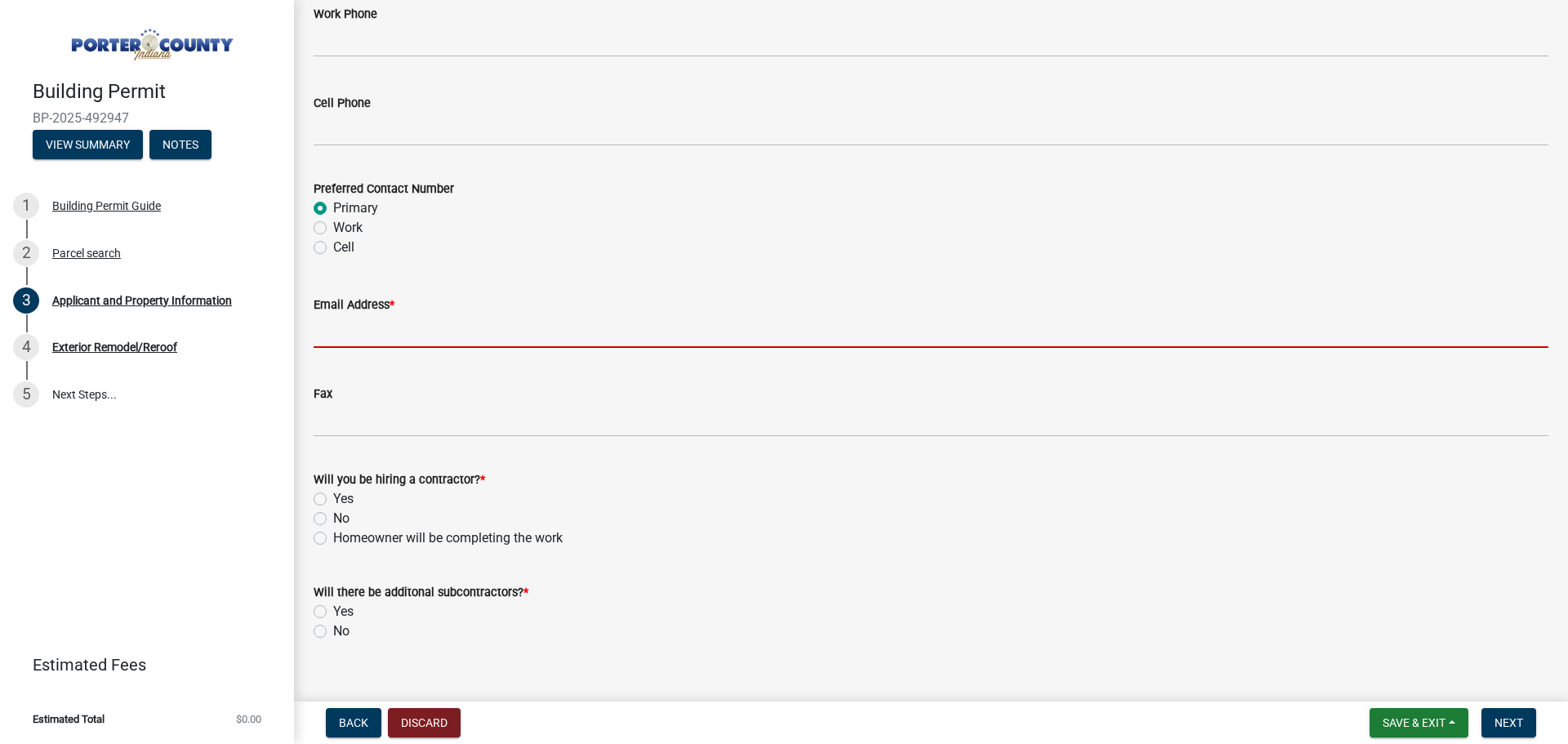
click at [360, 332] on input "Email Address *" at bounding box center [931, 331] width 1235 height 33
paste input "mikejmattingly@gmail.com"
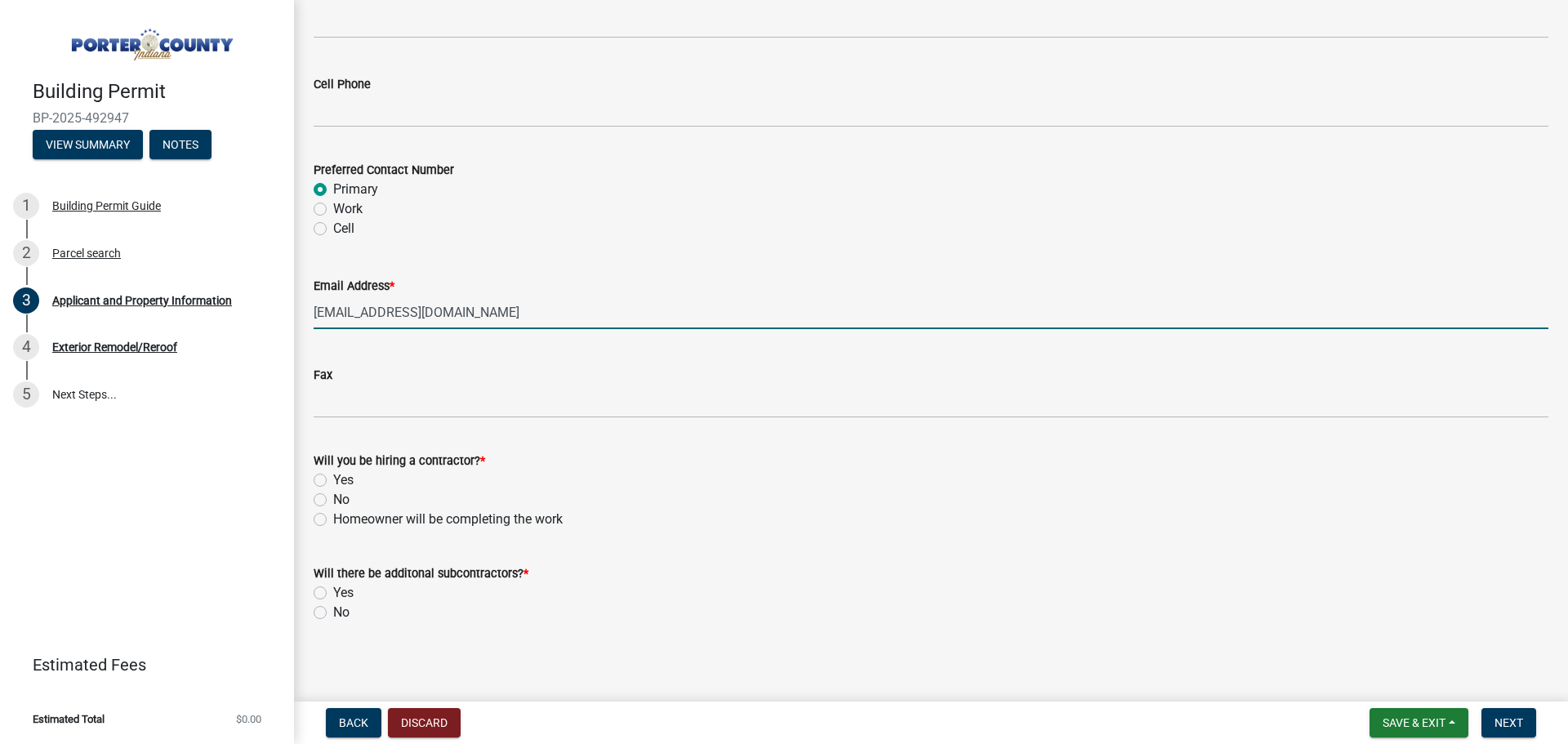
scroll to position [2311, 0]
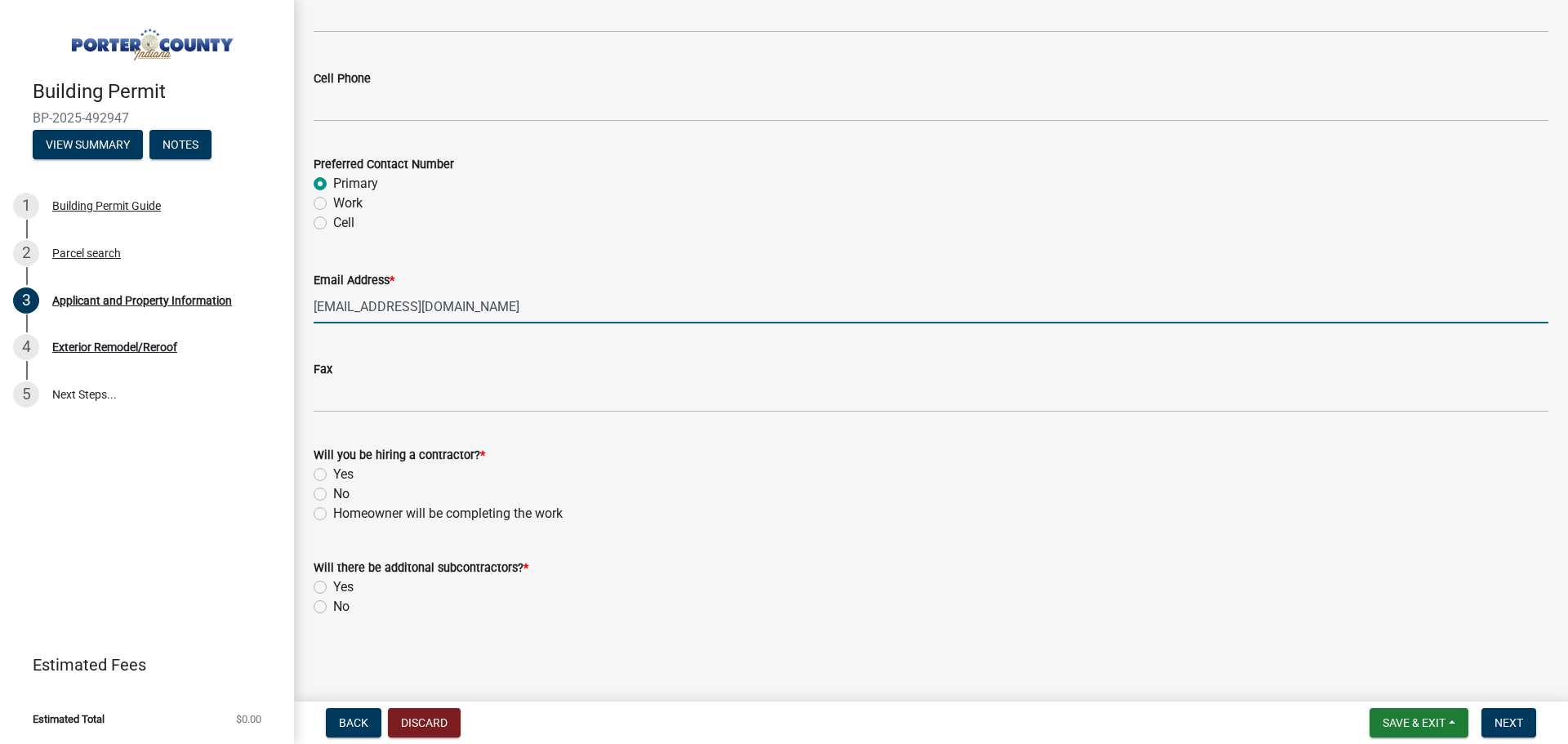
type input "mikejmattingly@gmail.com"
click at [333, 473] on label "Yes" at bounding box center [343, 475] width 21 height 20
click at [333, 473] on input "Yes" at bounding box center [338, 470] width 11 height 11
radio input "true"
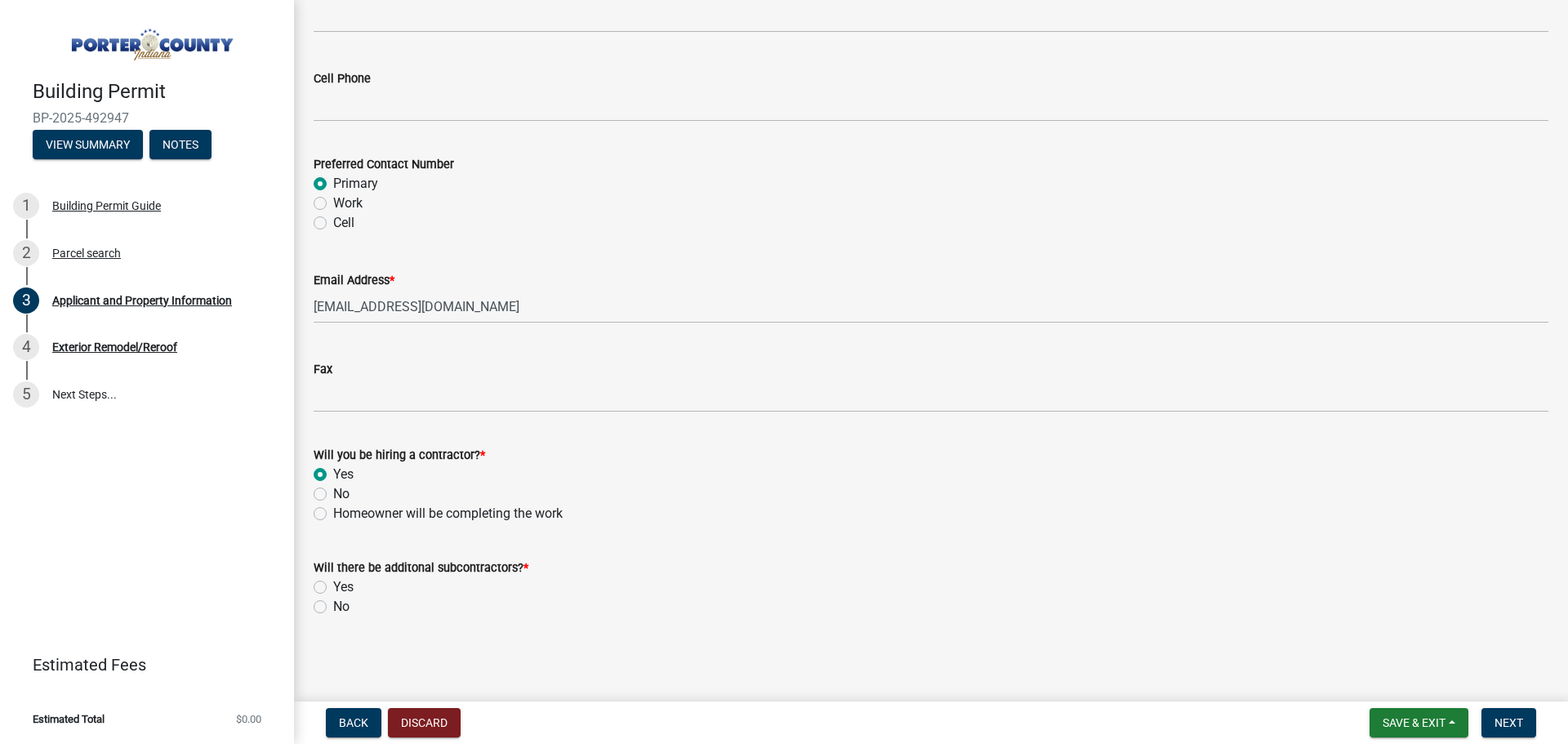
click at [333, 606] on label "No" at bounding box center [341, 607] width 17 height 20
click at [333, 606] on input "No" at bounding box center [338, 602] width 11 height 11
radio input "true"
click at [1497, 722] on span "Next" at bounding box center [1509, 722] width 28 height 13
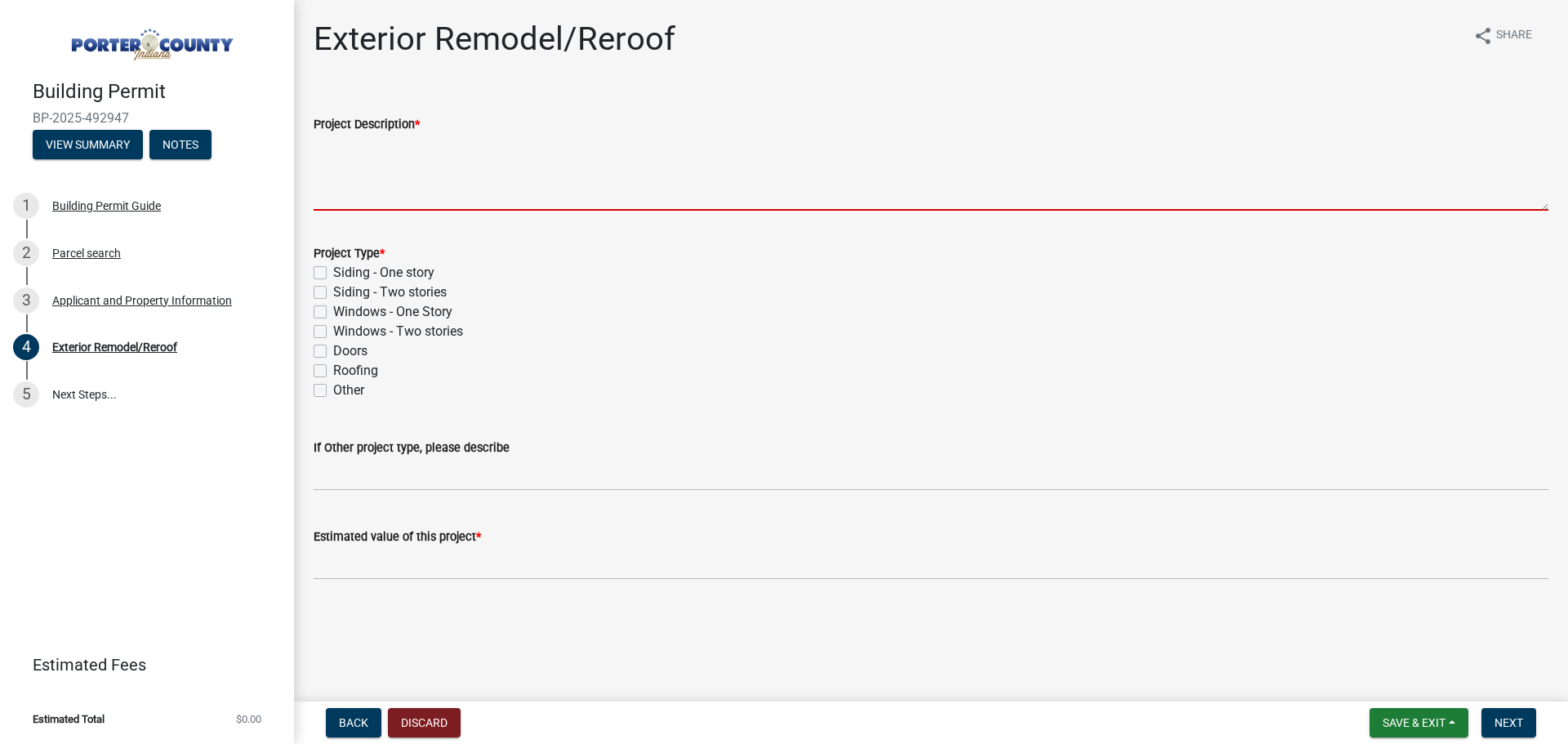
click at [402, 159] on textarea "Project Description *" at bounding box center [931, 172] width 1235 height 76
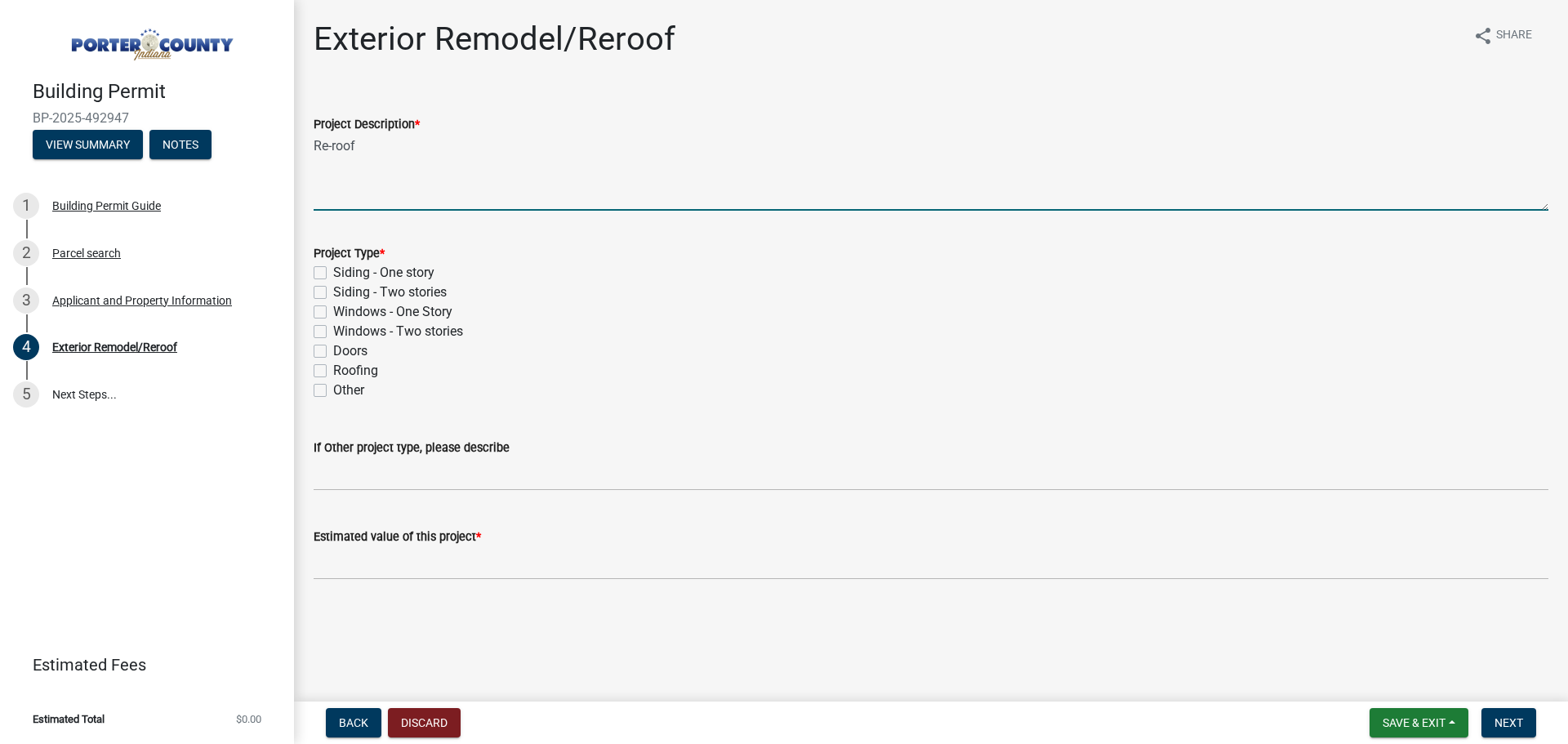
type textarea "Re-roof"
click at [333, 369] on label "Roofing" at bounding box center [355, 371] width 45 height 20
click at [333, 369] on input "Roofing" at bounding box center [338, 366] width 11 height 11
checkbox input "true"
checkbox input "false"
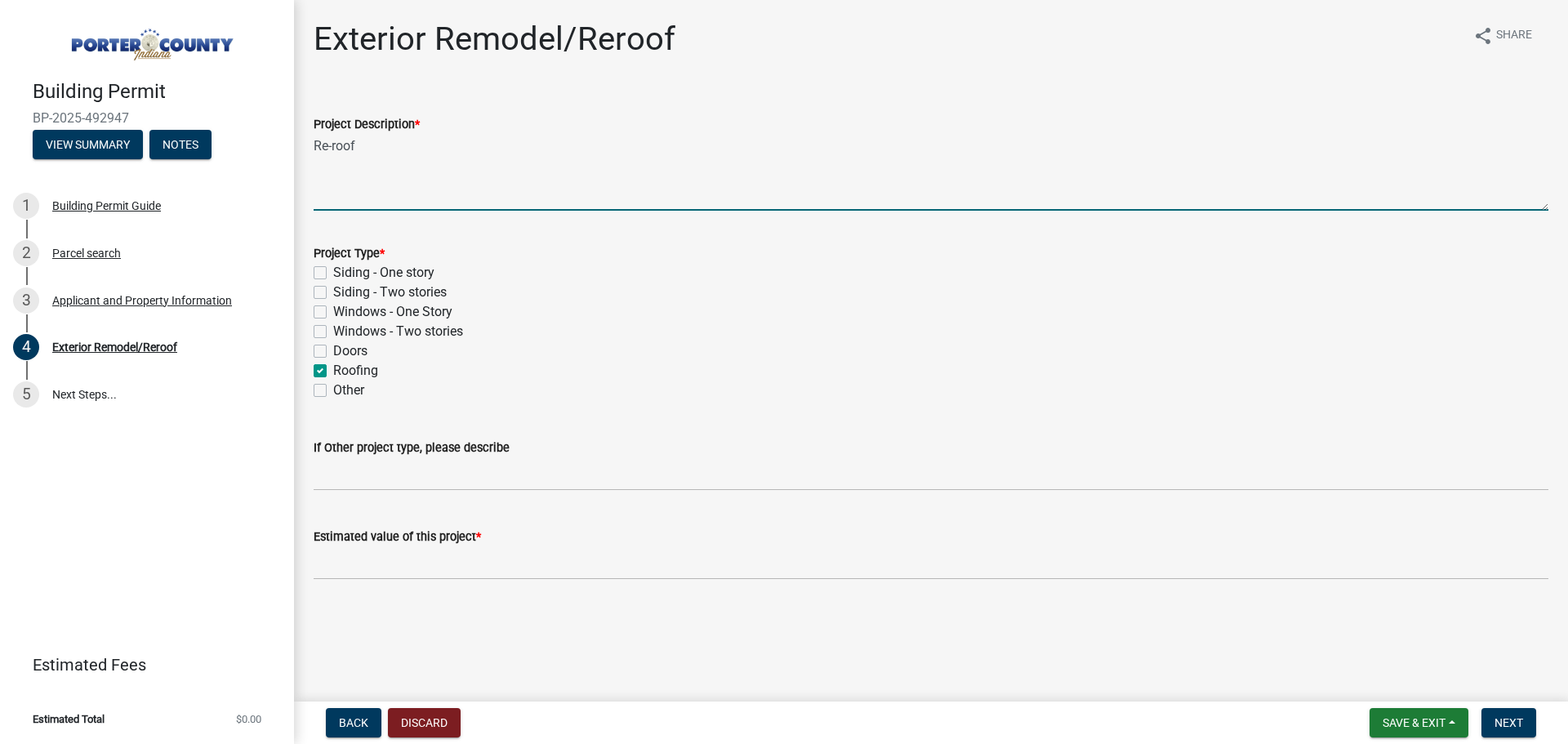
checkbox input "false"
checkbox input "true"
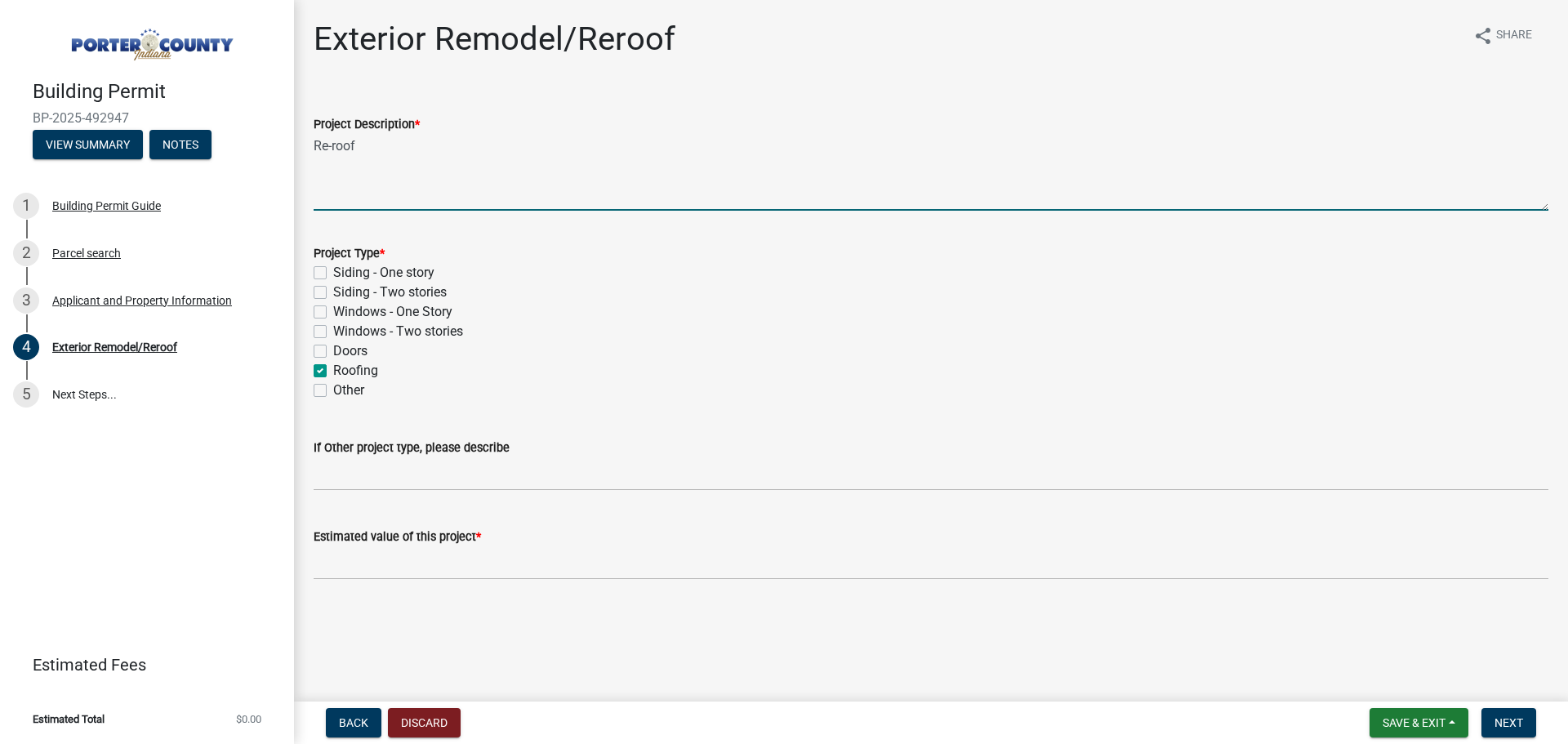
checkbox input "false"
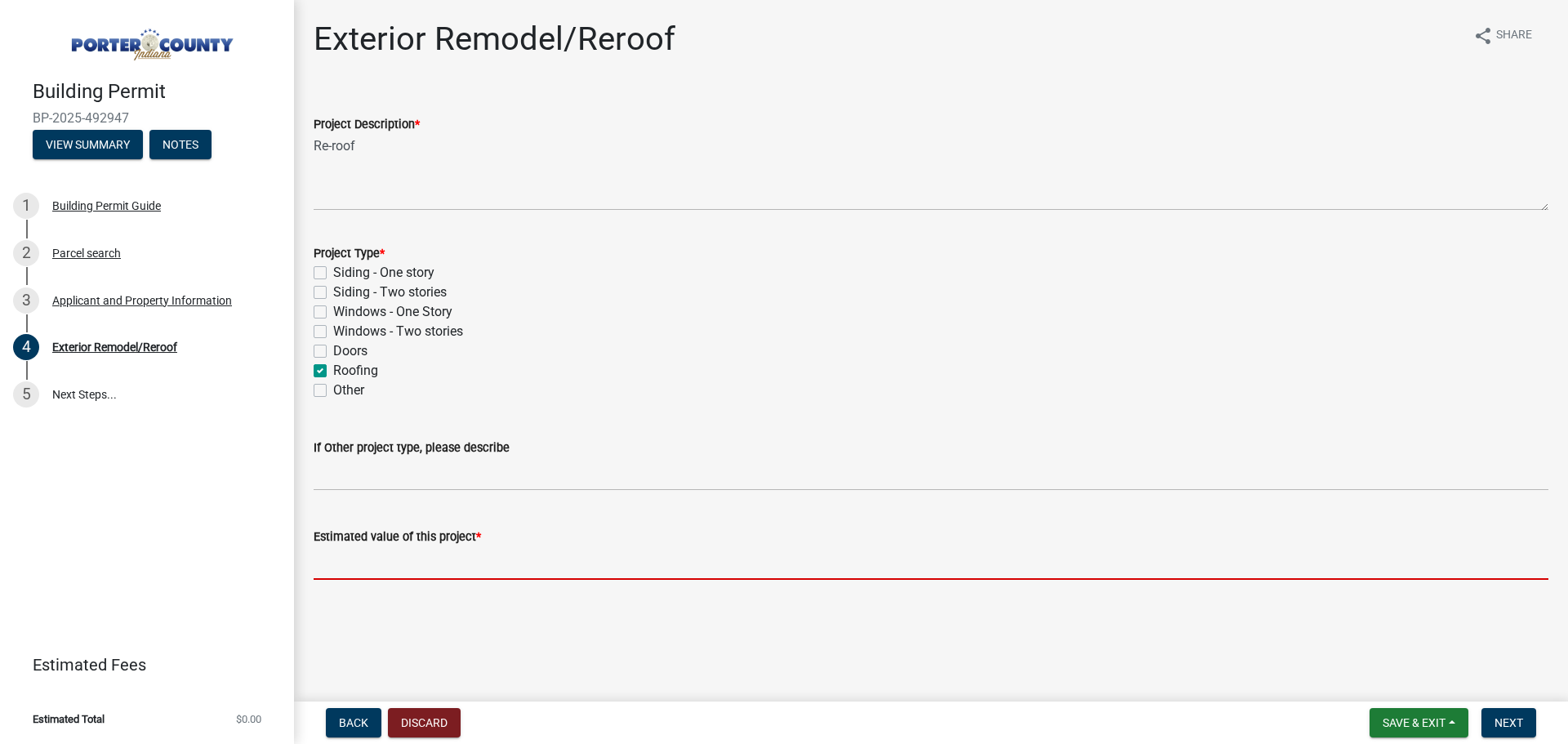
drag, startPoint x: 434, startPoint y: 563, endPoint x: 456, endPoint y: 590, distance: 34.8
click at [435, 565] on input "text" at bounding box center [931, 563] width 1235 height 33
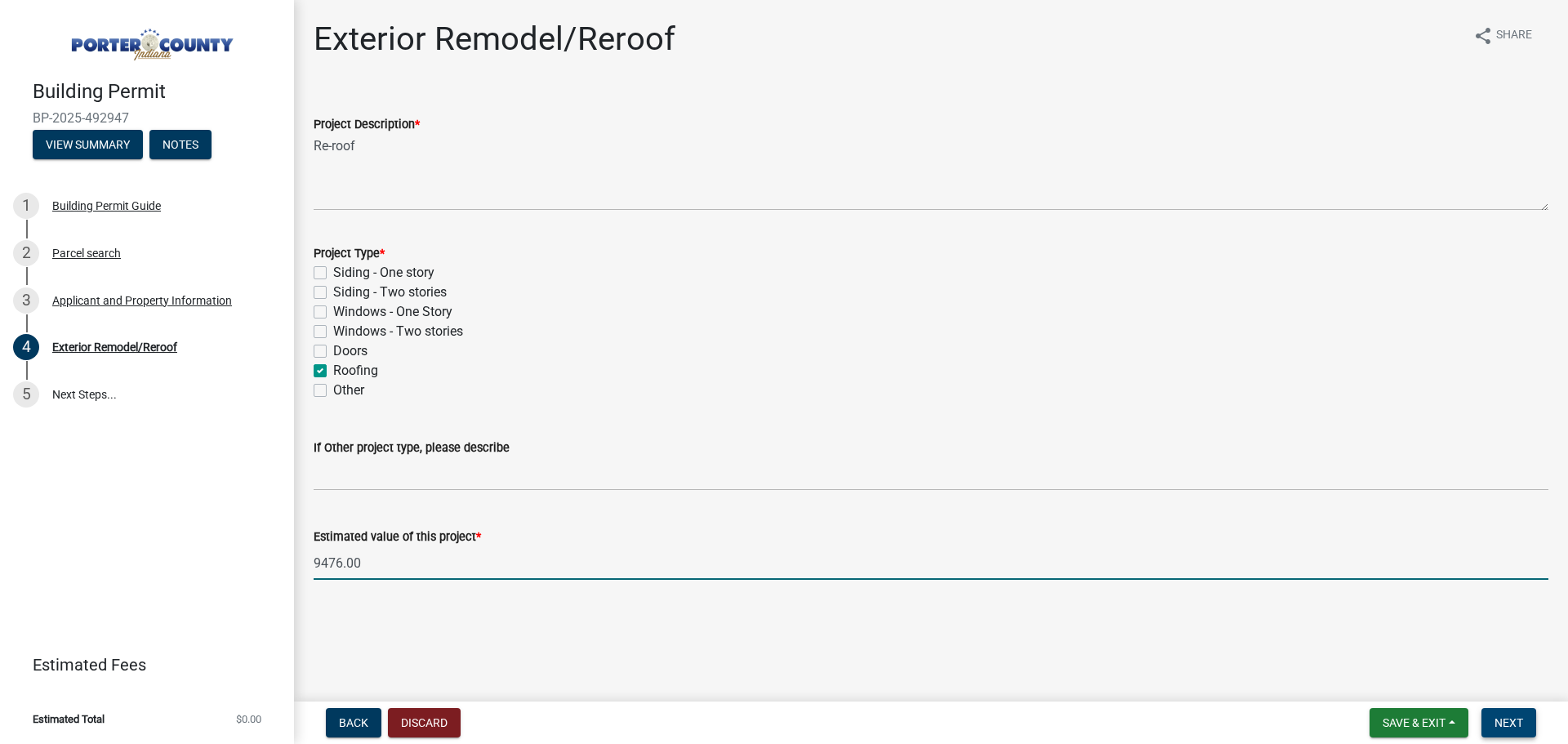
type input "9476"
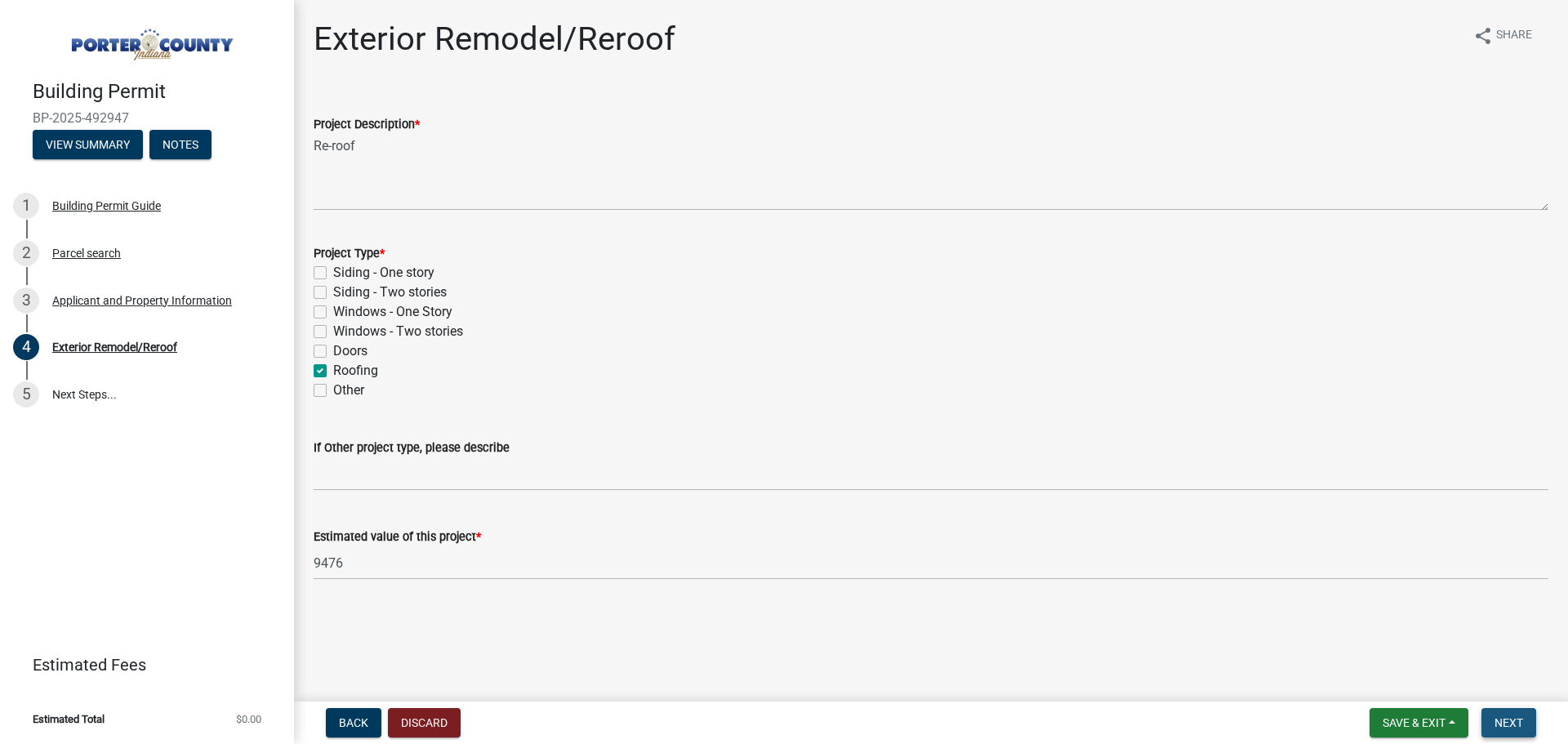
click at [1490, 711] on button "Next" at bounding box center [1509, 722] width 55 height 29
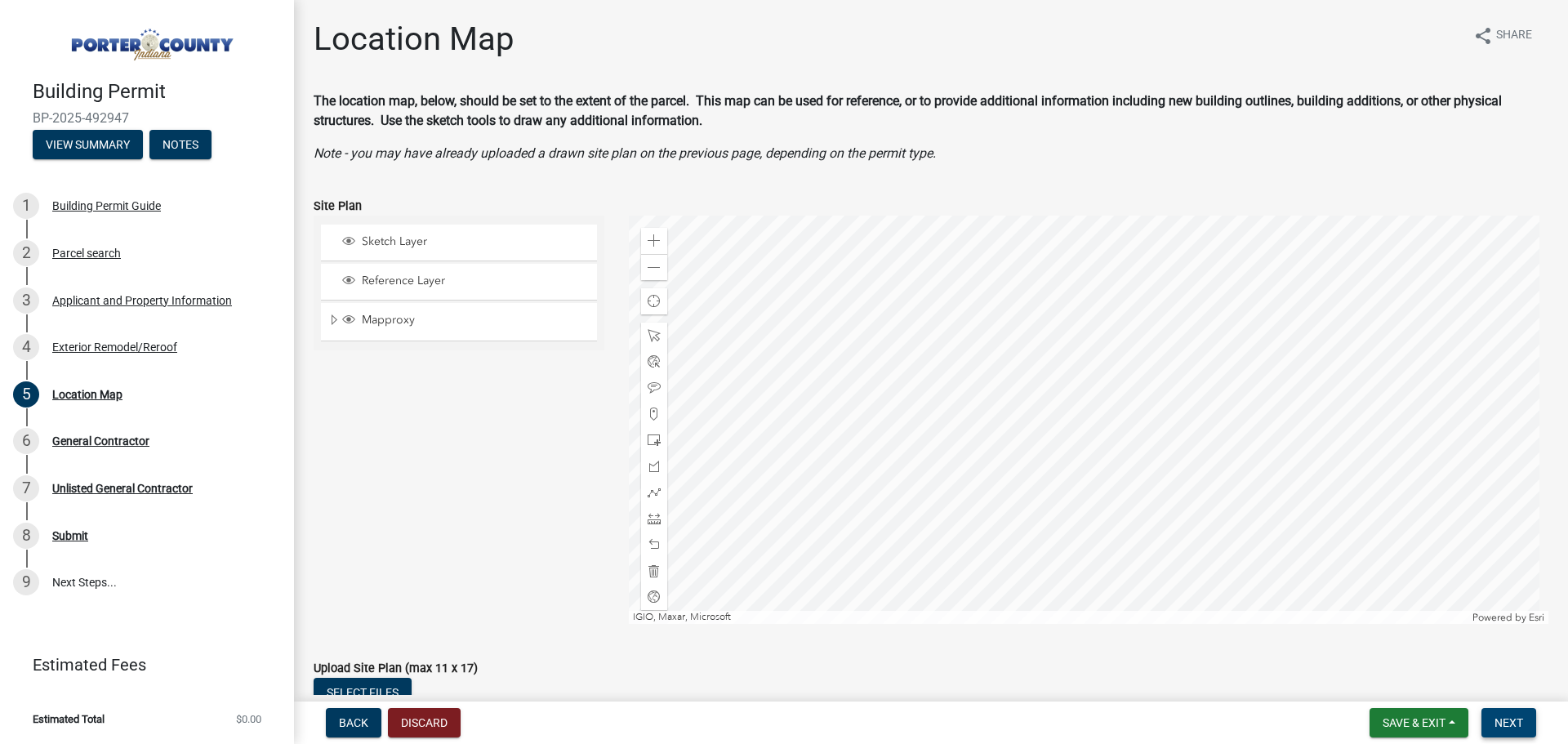
click at [1498, 723] on span "Next" at bounding box center [1509, 722] width 28 height 13
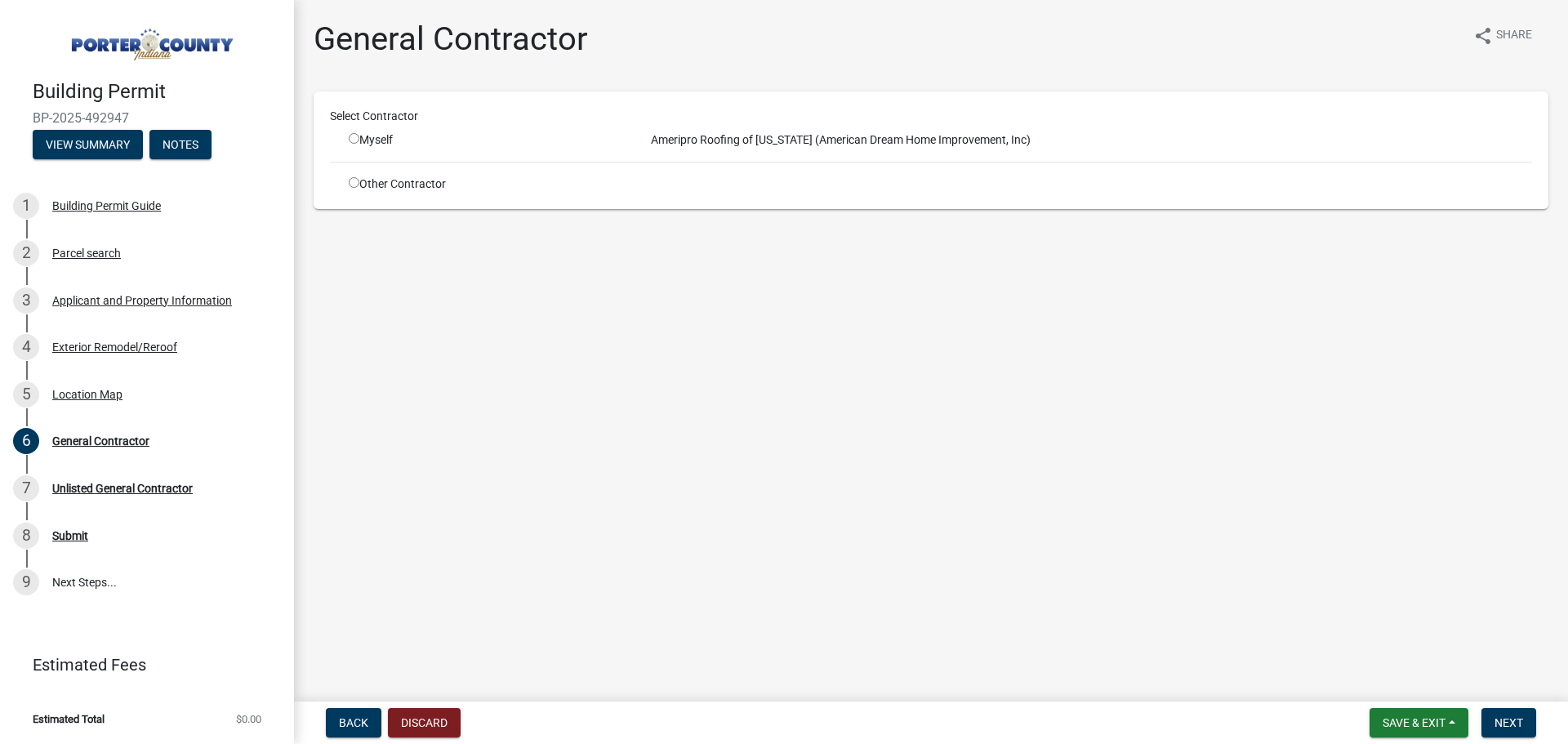
click at [352, 135] on input "radio" at bounding box center [354, 138] width 11 height 11
radio input "true"
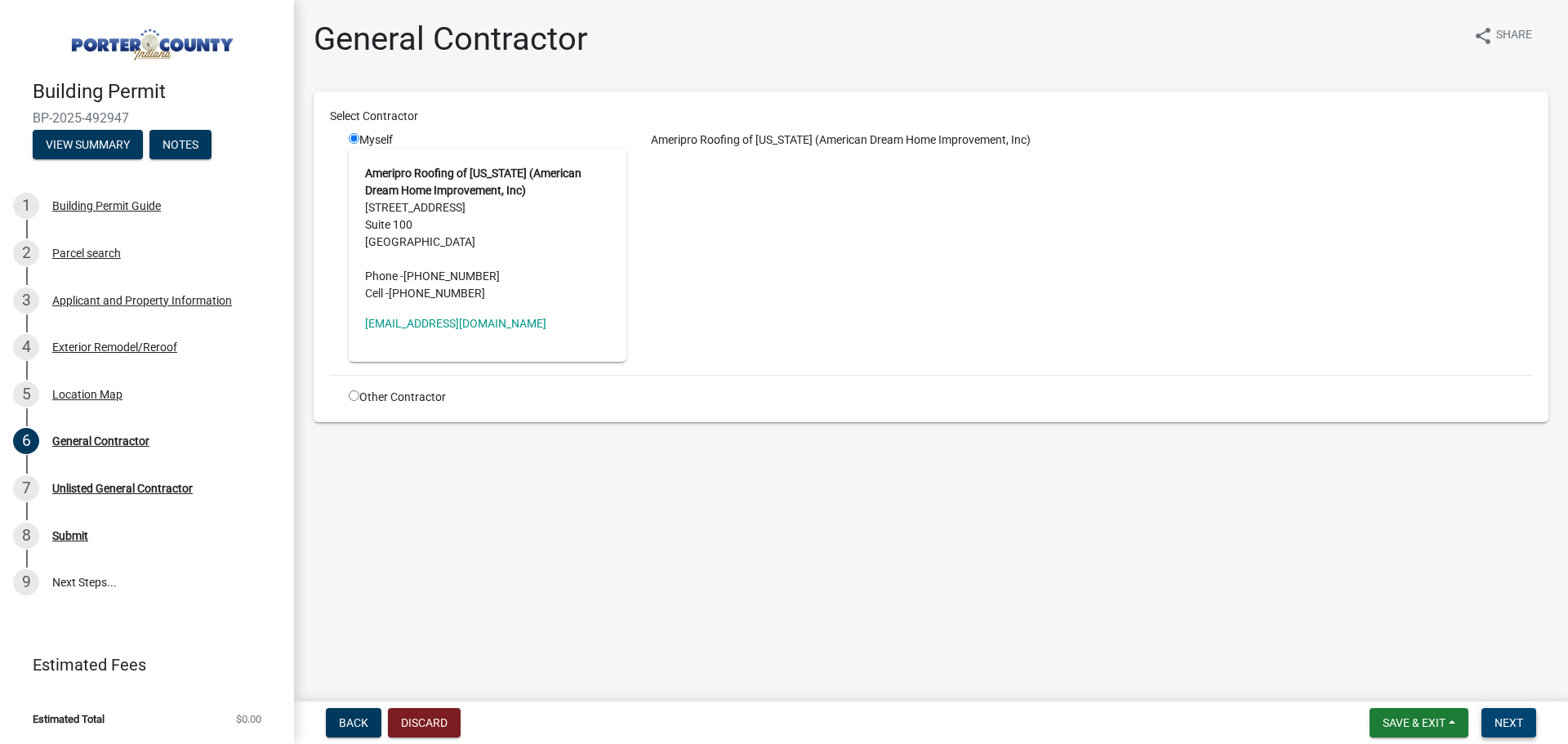
click at [1497, 721] on span "Next" at bounding box center [1509, 722] width 28 height 13
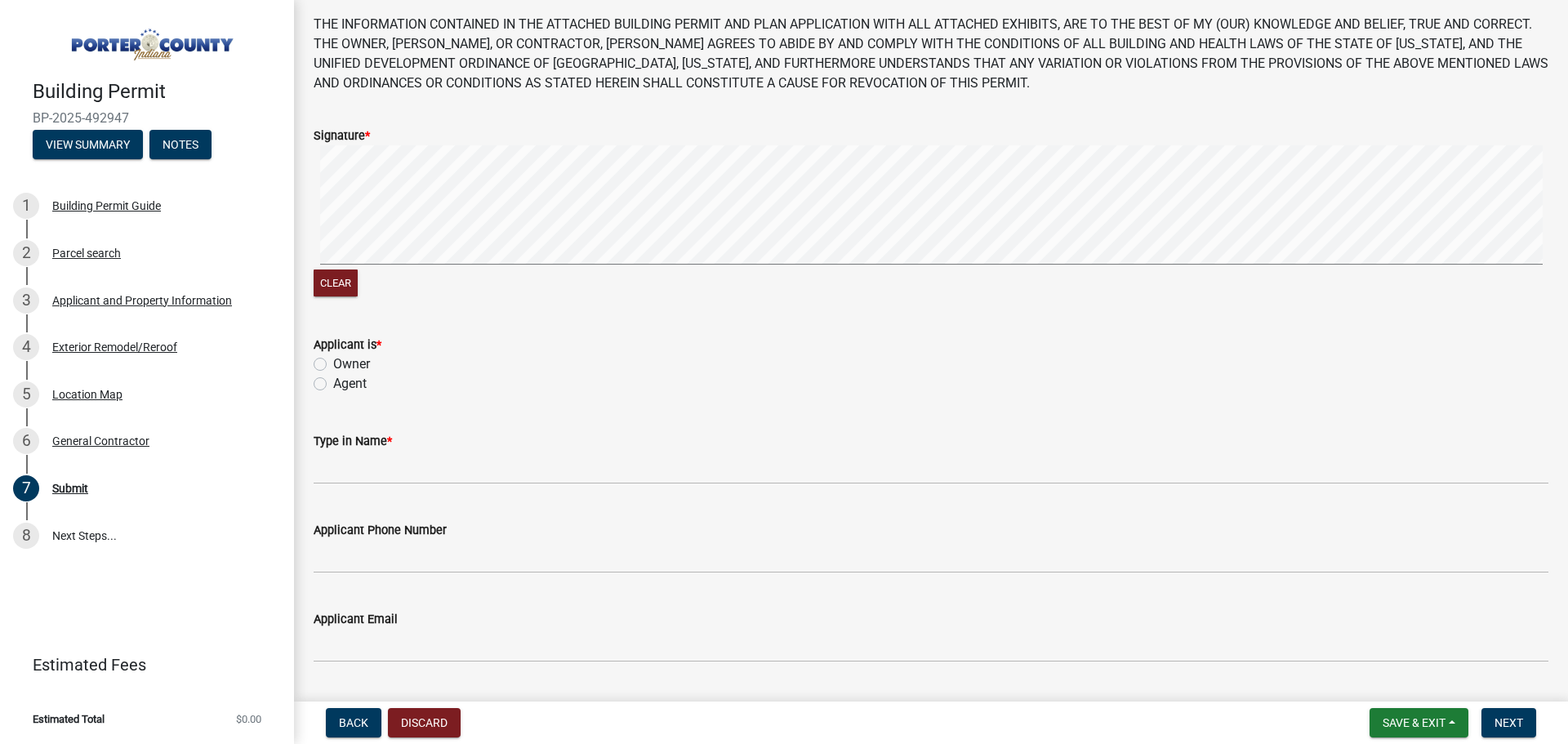
scroll to position [164, 0]
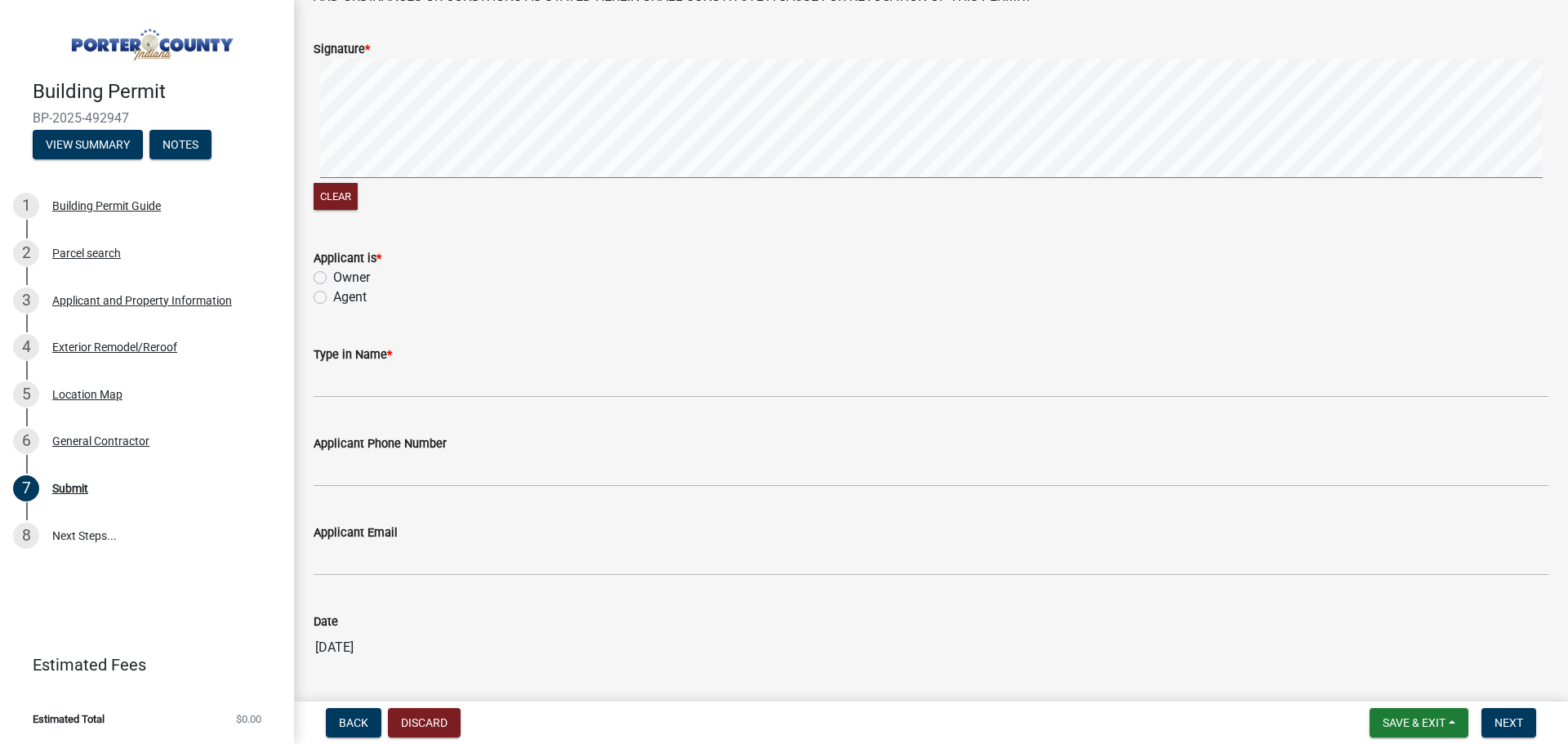
click at [333, 297] on label "Agent" at bounding box center [350, 297] width 33 height 20
click at [333, 297] on input "Agent" at bounding box center [338, 292] width 11 height 11
radio input "true"
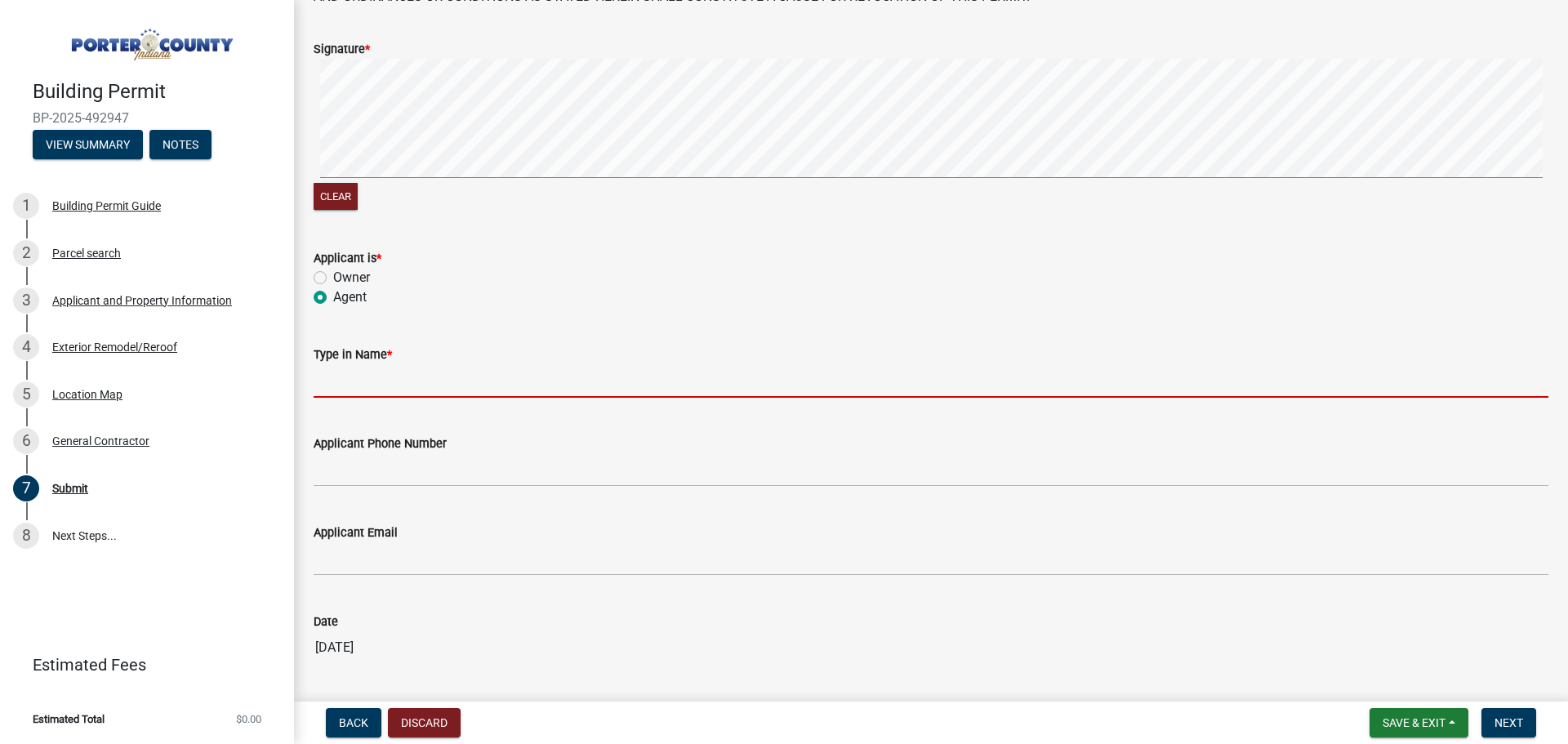
click at [372, 395] on input "Type in Name *" at bounding box center [931, 381] width 1235 height 33
type input "Stefan Million"
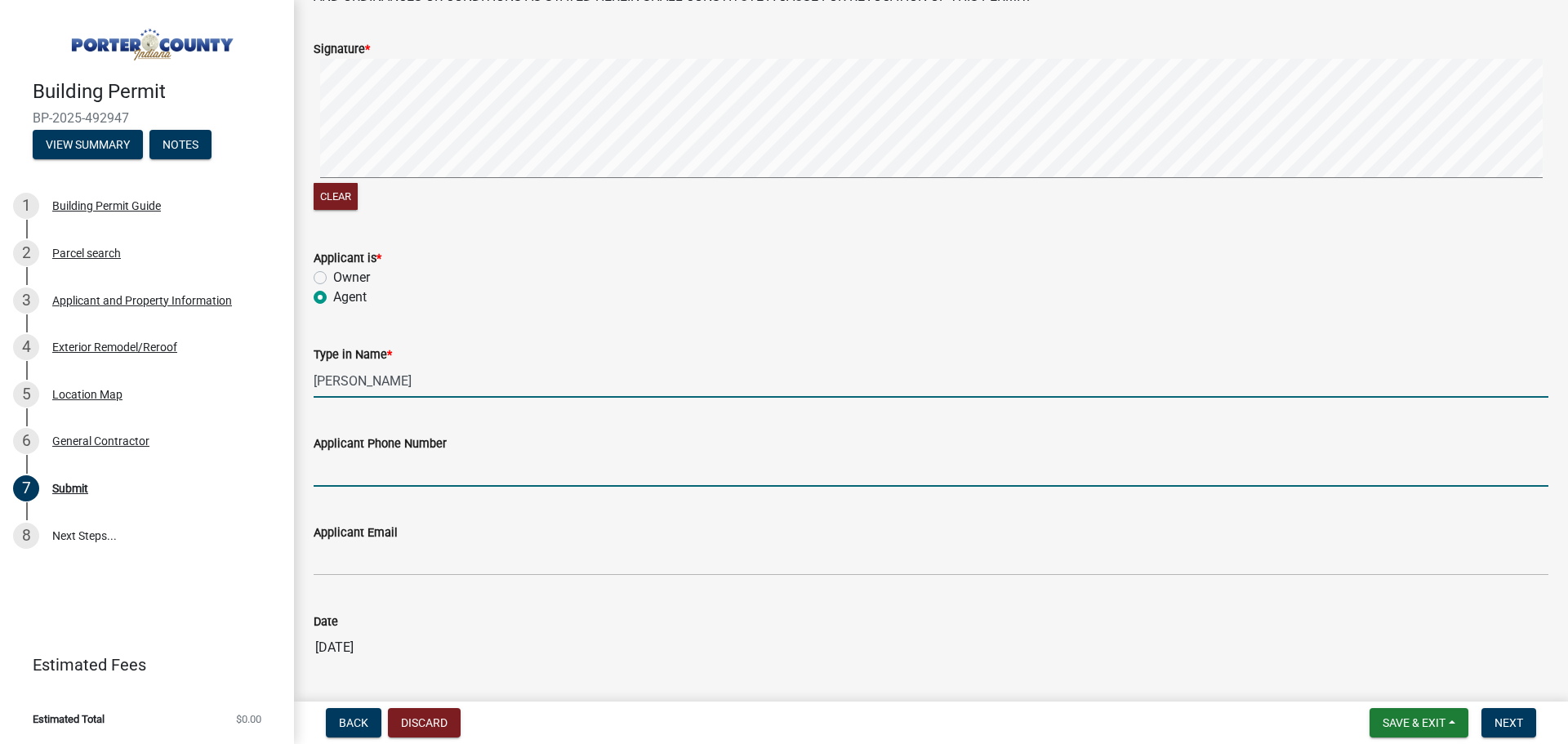
type input "2198835324"
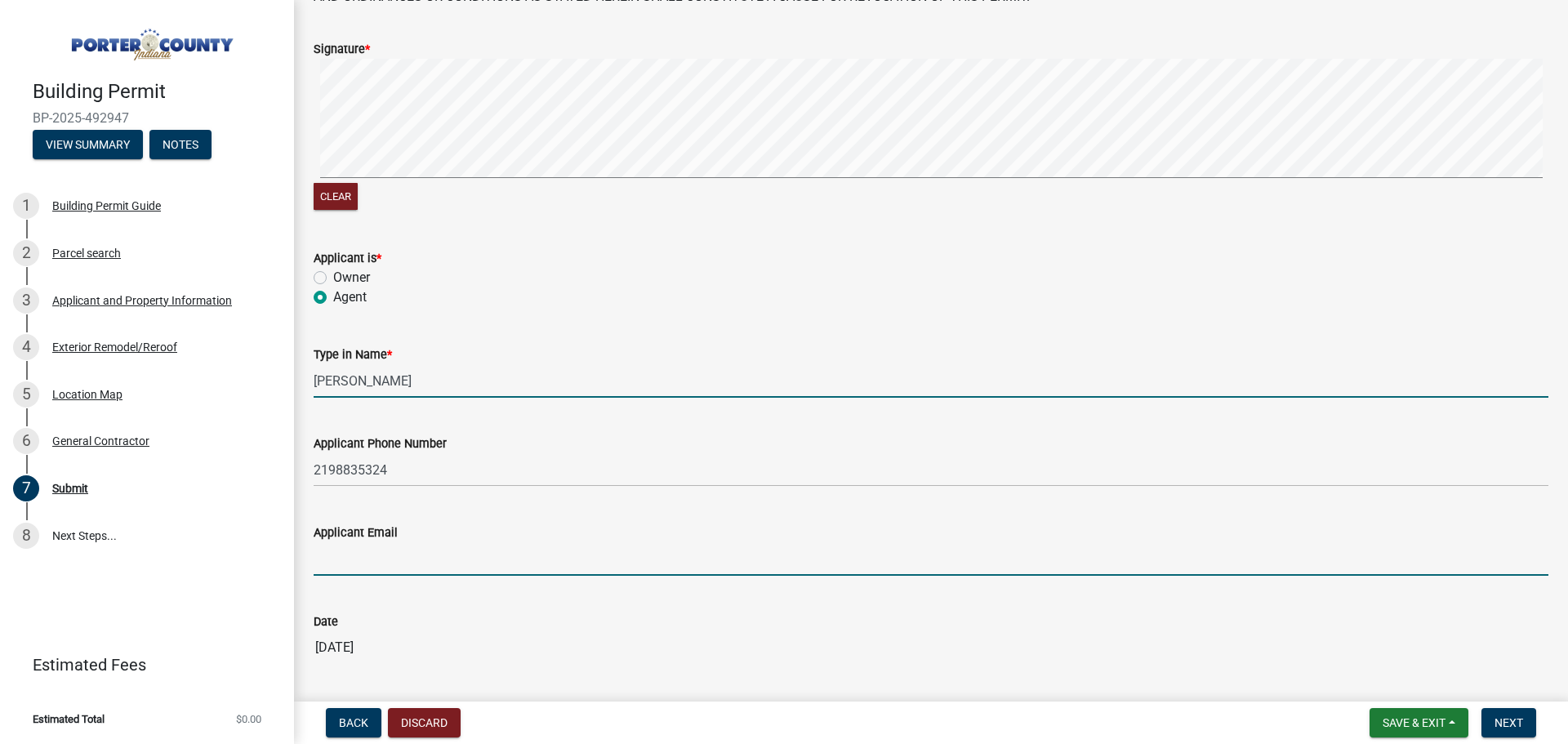
type input "smillion@myameripro.com"
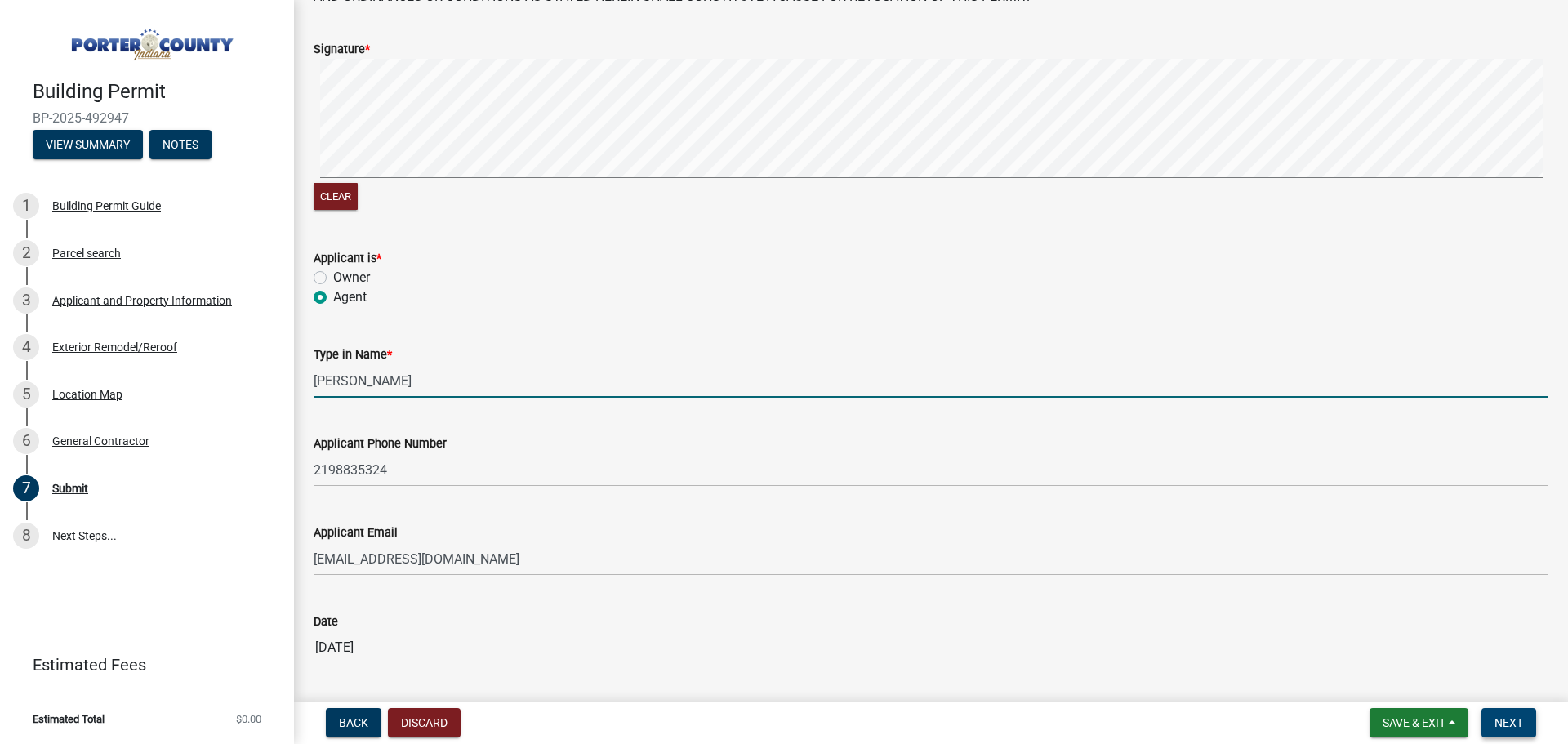
click at [1508, 723] on span "Next" at bounding box center [1509, 722] width 28 height 13
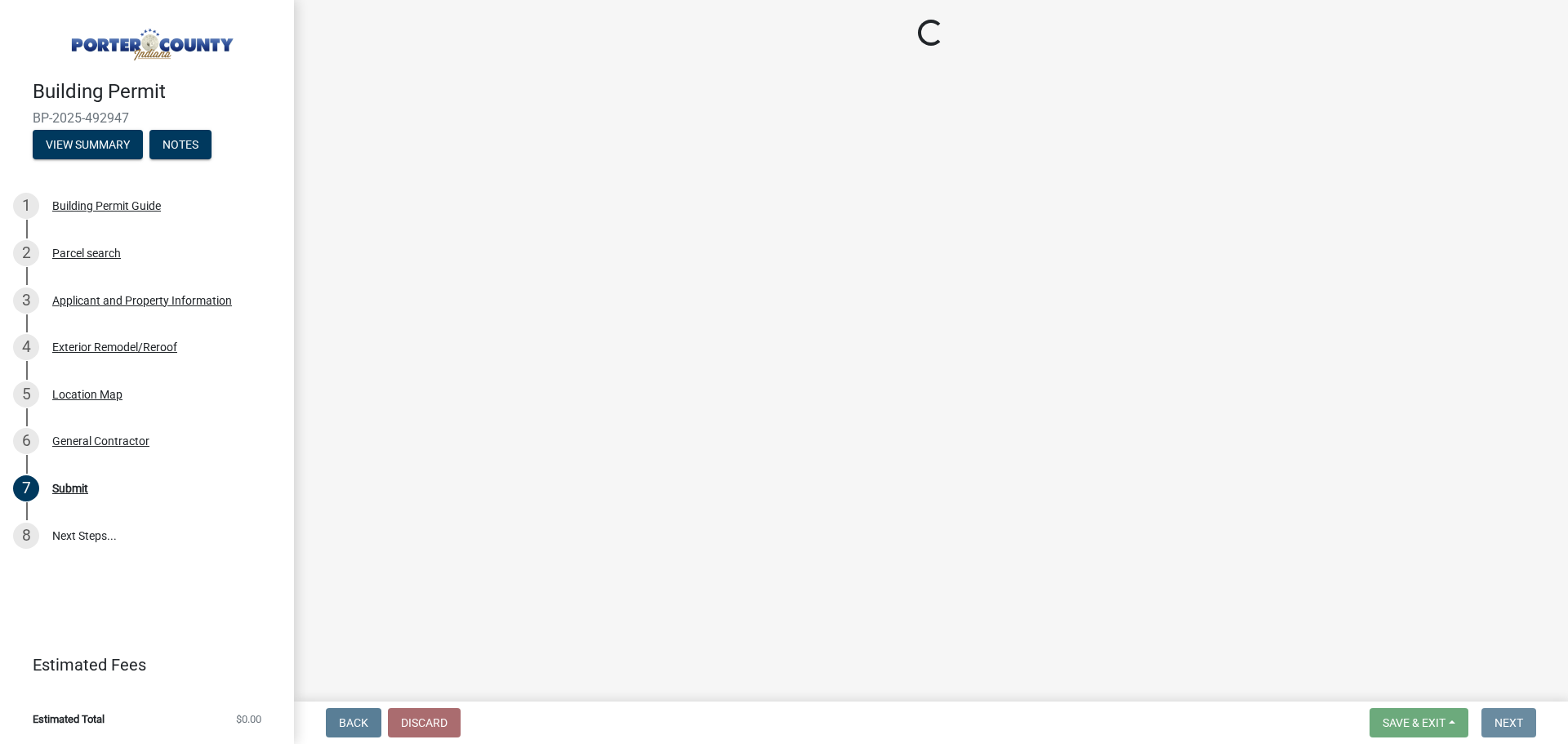
scroll to position [0, 0]
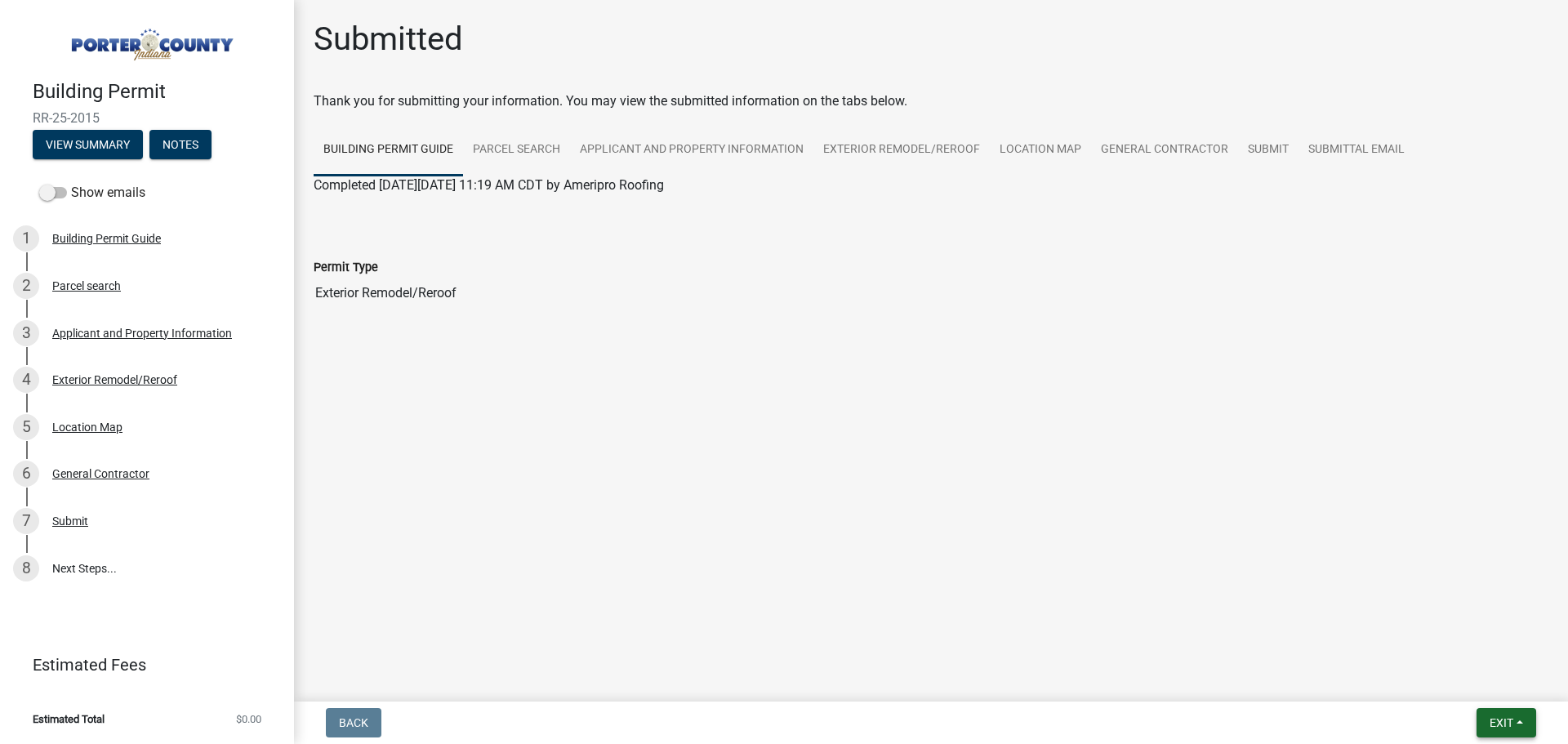
click at [1502, 721] on span "Exit" at bounding box center [1502, 722] width 24 height 13
click at [1462, 673] on button "Save & Exit" at bounding box center [1470, 680] width 130 height 39
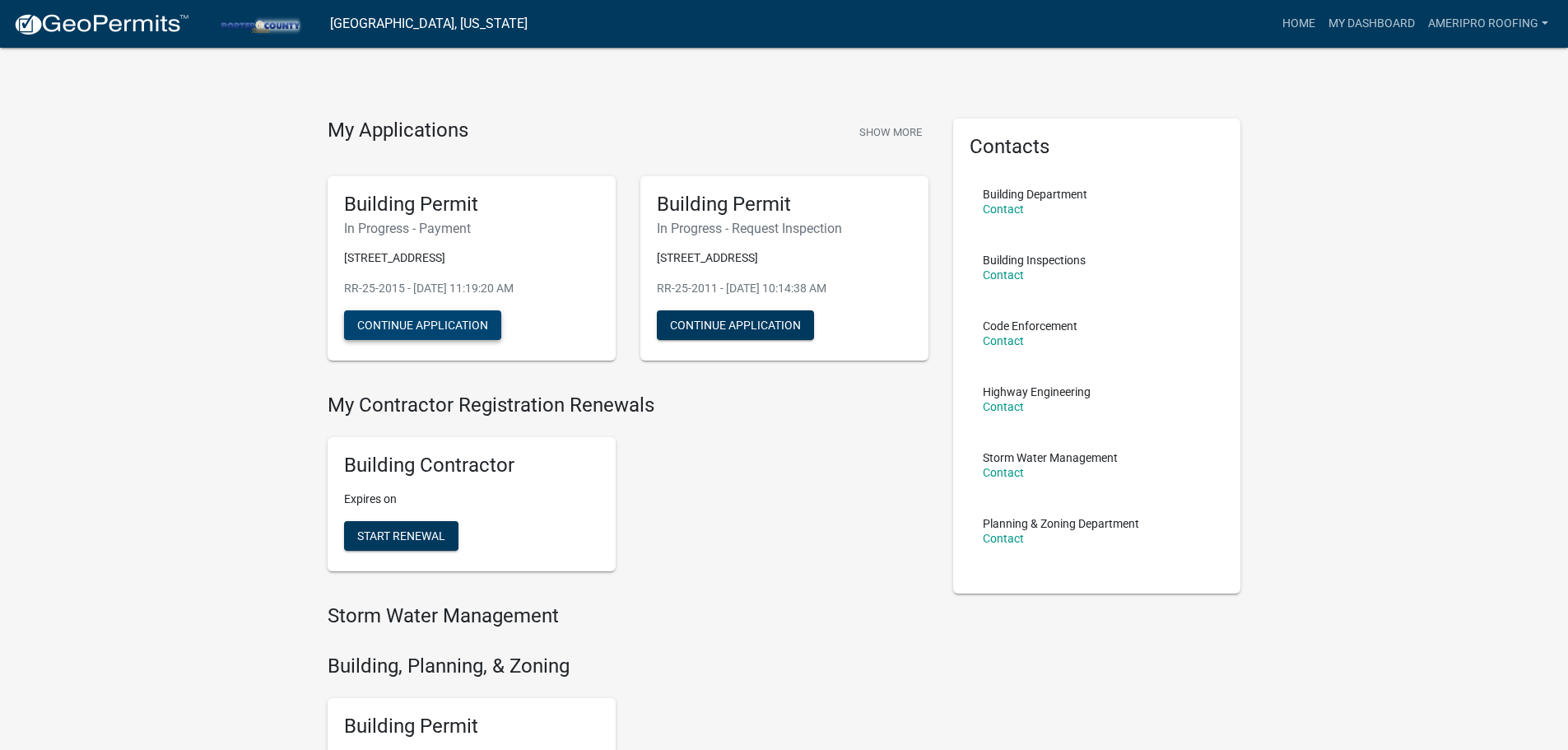
click at [421, 321] on button "Continue Application" at bounding box center [423, 325] width 157 height 29
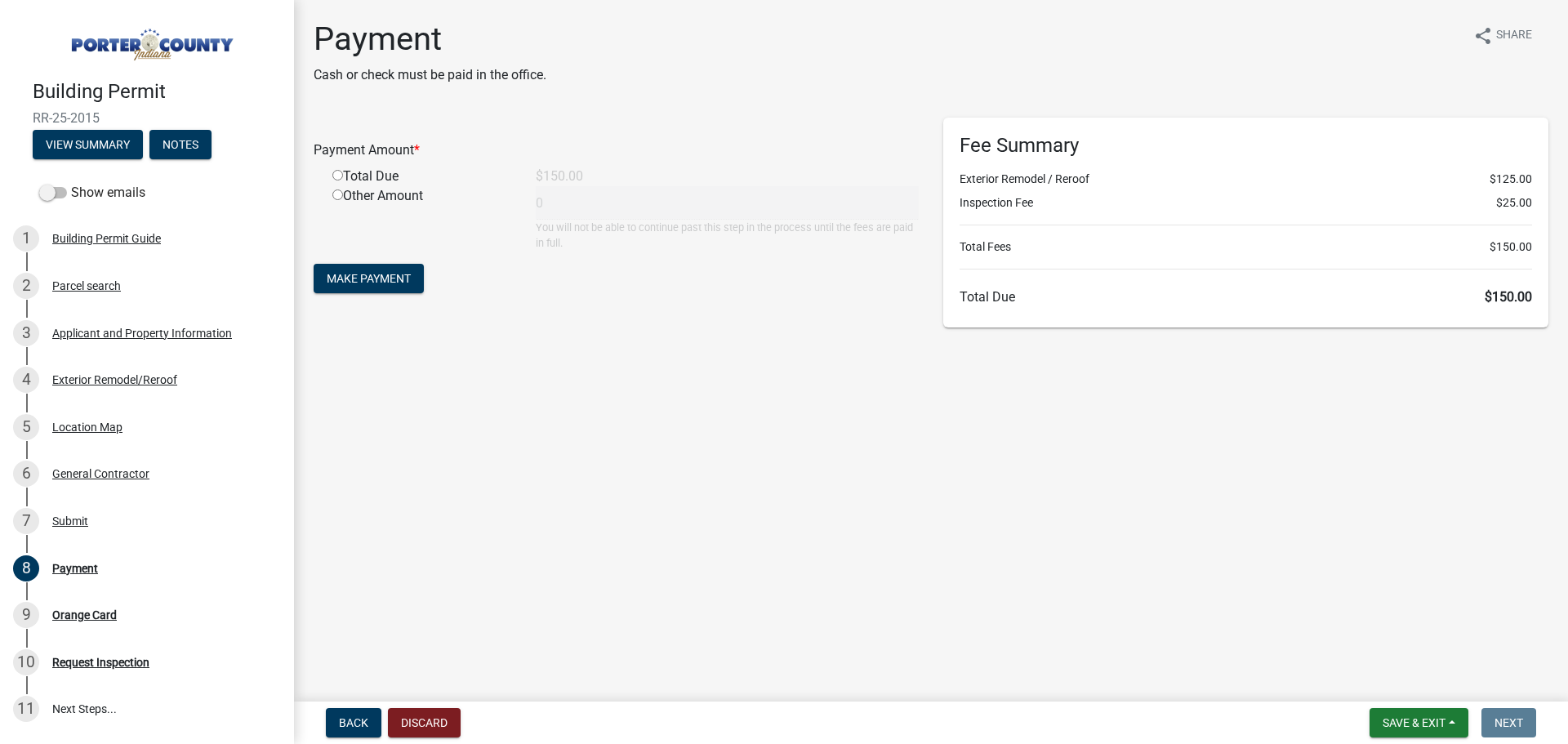
click at [335, 175] on input "radio" at bounding box center [337, 175] width 11 height 11
radio input "true"
type input "150"
click at [360, 280] on span "Make Payment" at bounding box center [368, 278] width 84 height 13
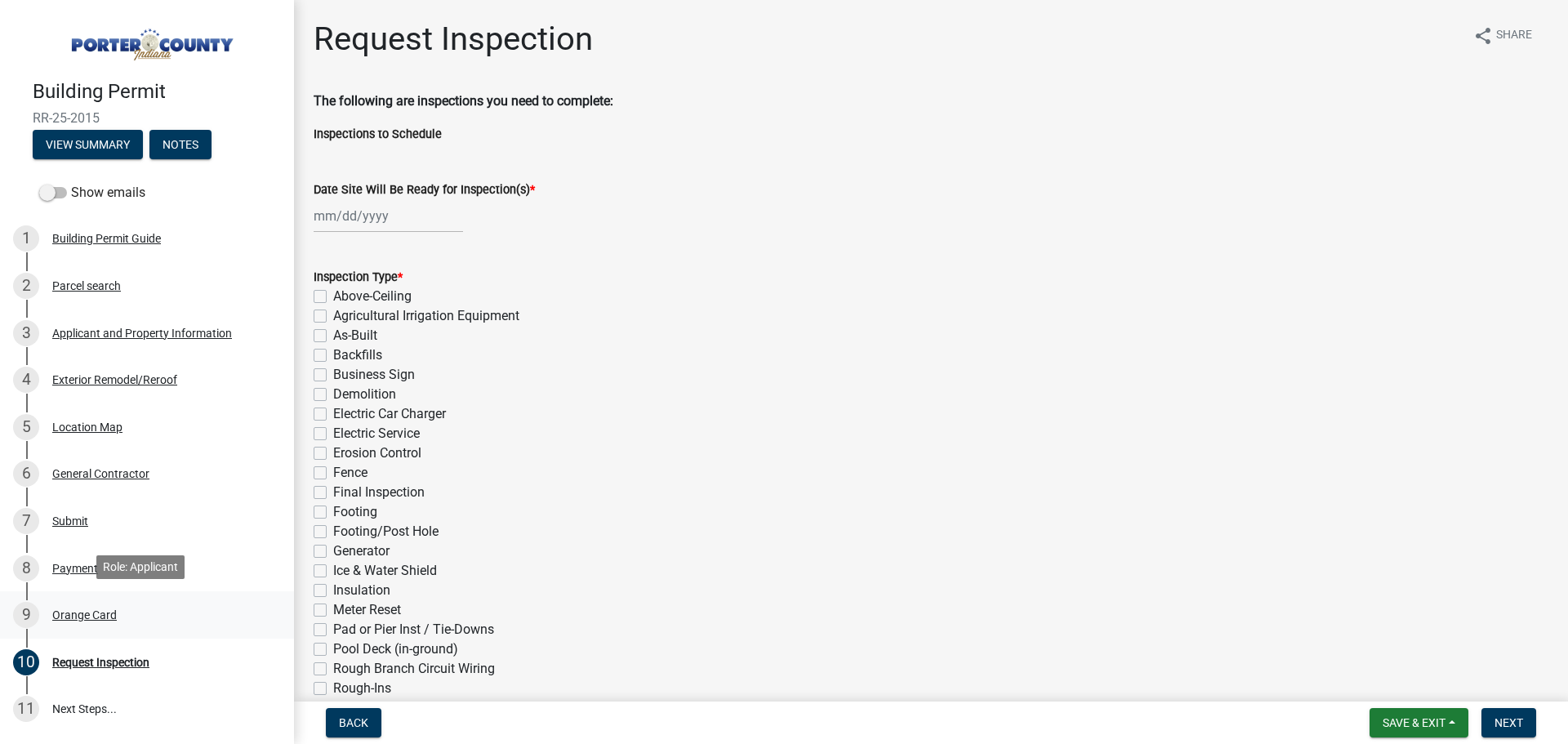
click at [76, 596] on link "9 Orange Card" at bounding box center [147, 614] width 294 height 47
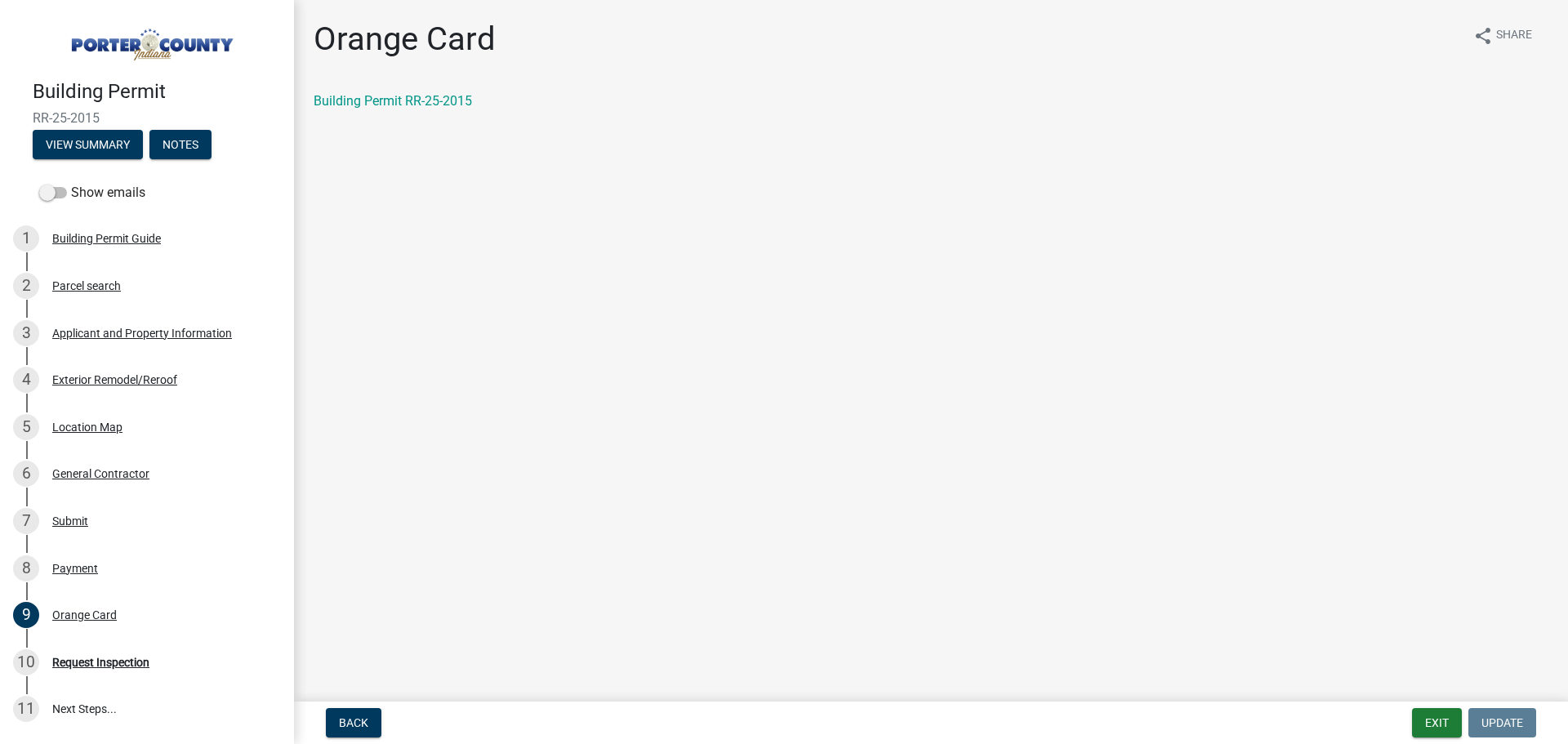
click at [365, 109] on div "Building Permit RR-25-2015" at bounding box center [931, 101] width 1235 height 20
click at [370, 99] on link "Building Permit RR-25-2015" at bounding box center [393, 100] width 159 height 16
click at [75, 577] on div "8 Payment" at bounding box center [140, 568] width 255 height 26
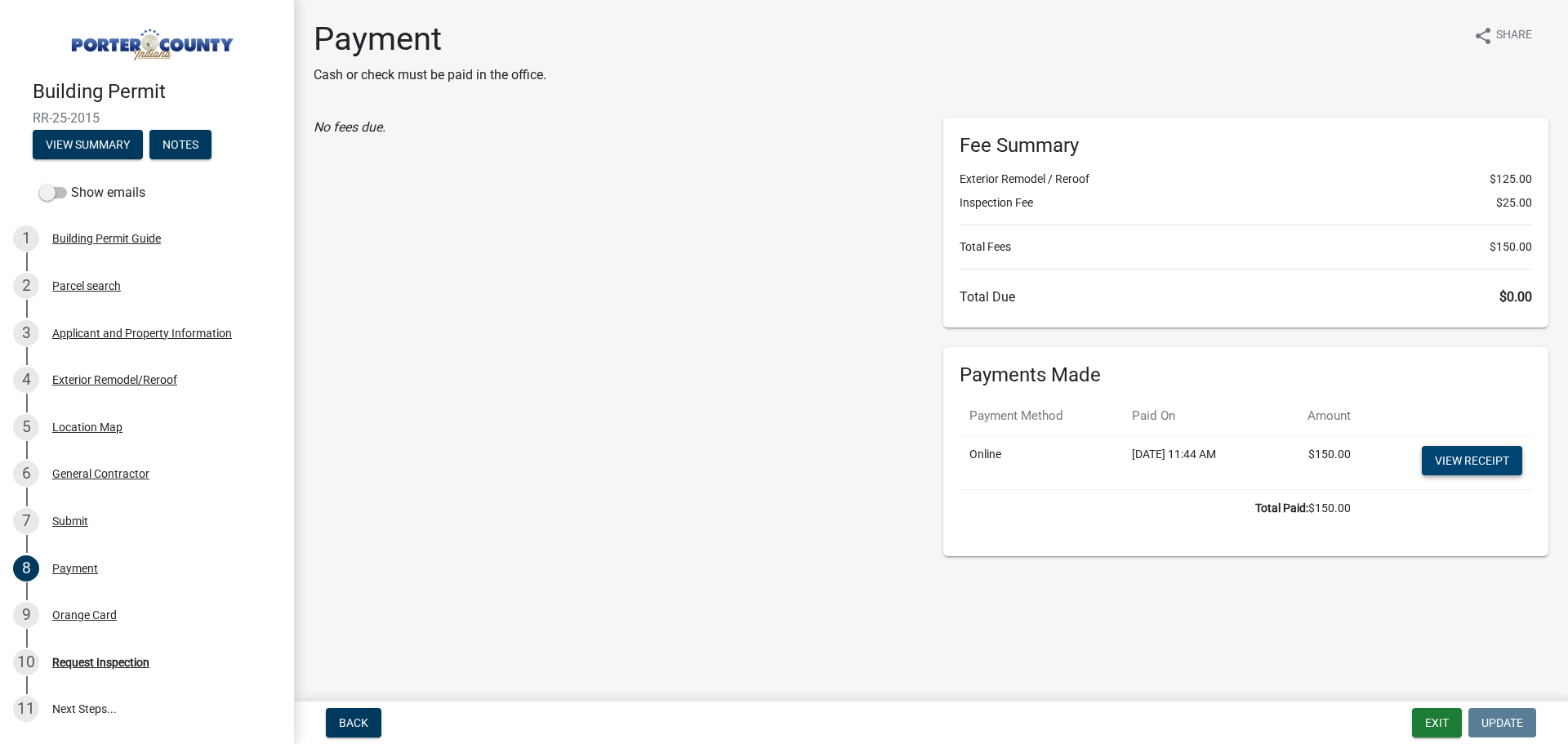
click at [1461, 466] on link "View receipt" at bounding box center [1472, 460] width 100 height 29
